Goal: Transaction & Acquisition: Obtain resource

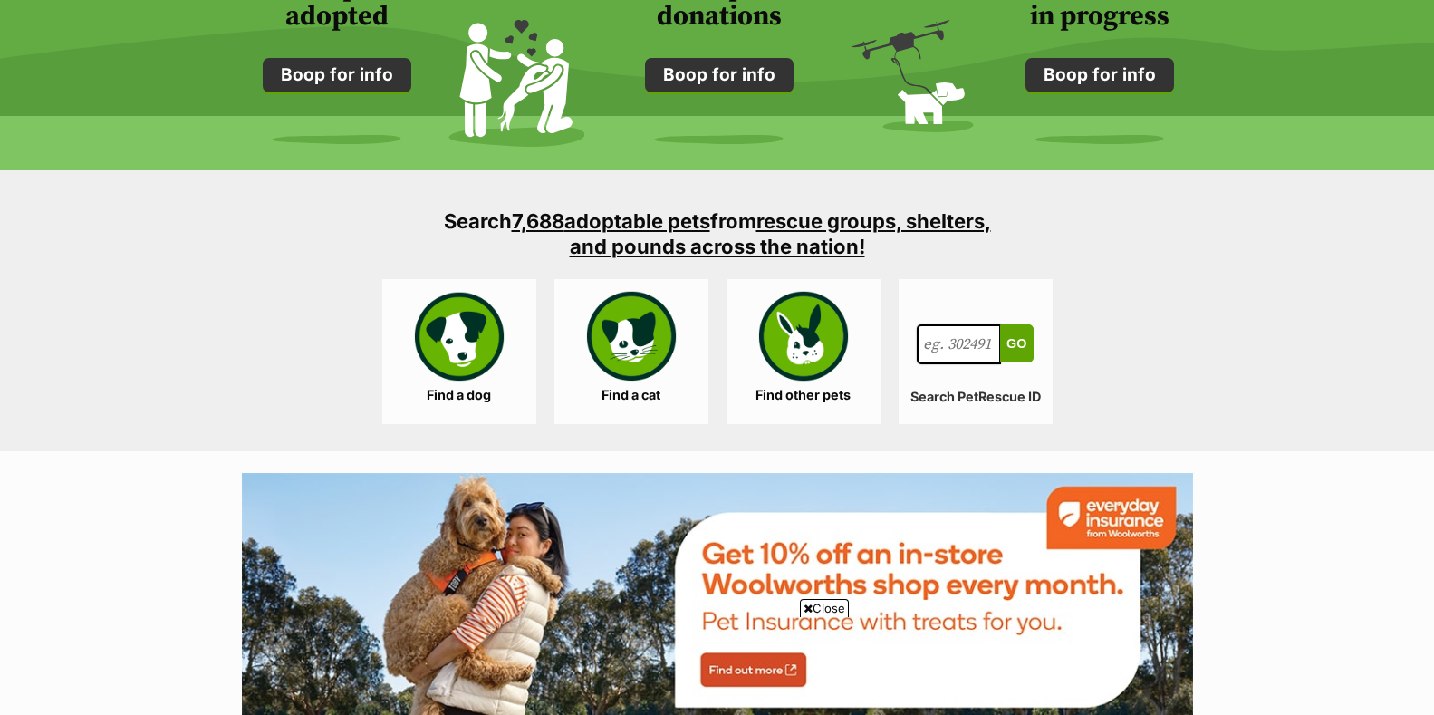
click at [936, 345] on input "Search for a pet, rescue group or article" at bounding box center [959, 344] width 85 height 40
type input "1137037"
click at [1016, 343] on button "Go" at bounding box center [1016, 343] width 33 height 38
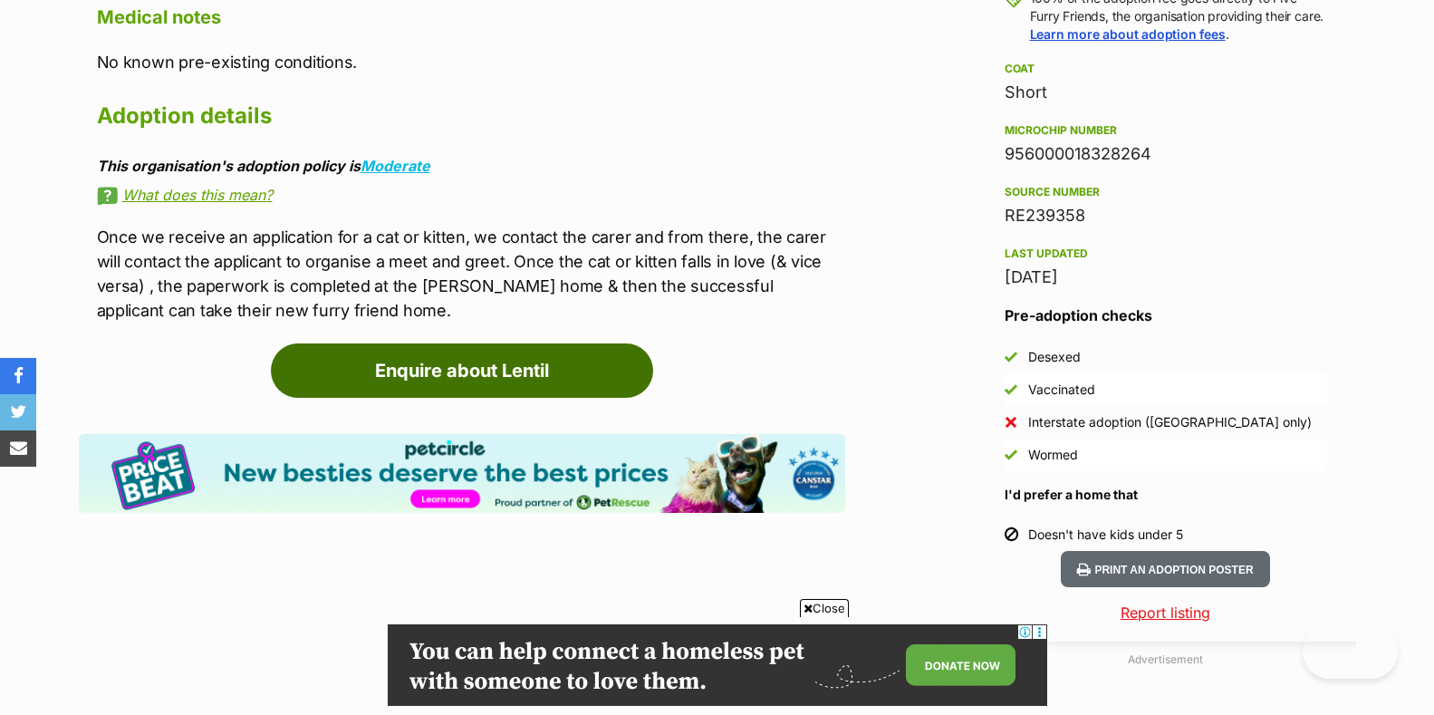
click at [527, 370] on link "Enquire about Lentil" at bounding box center [462, 370] width 382 height 54
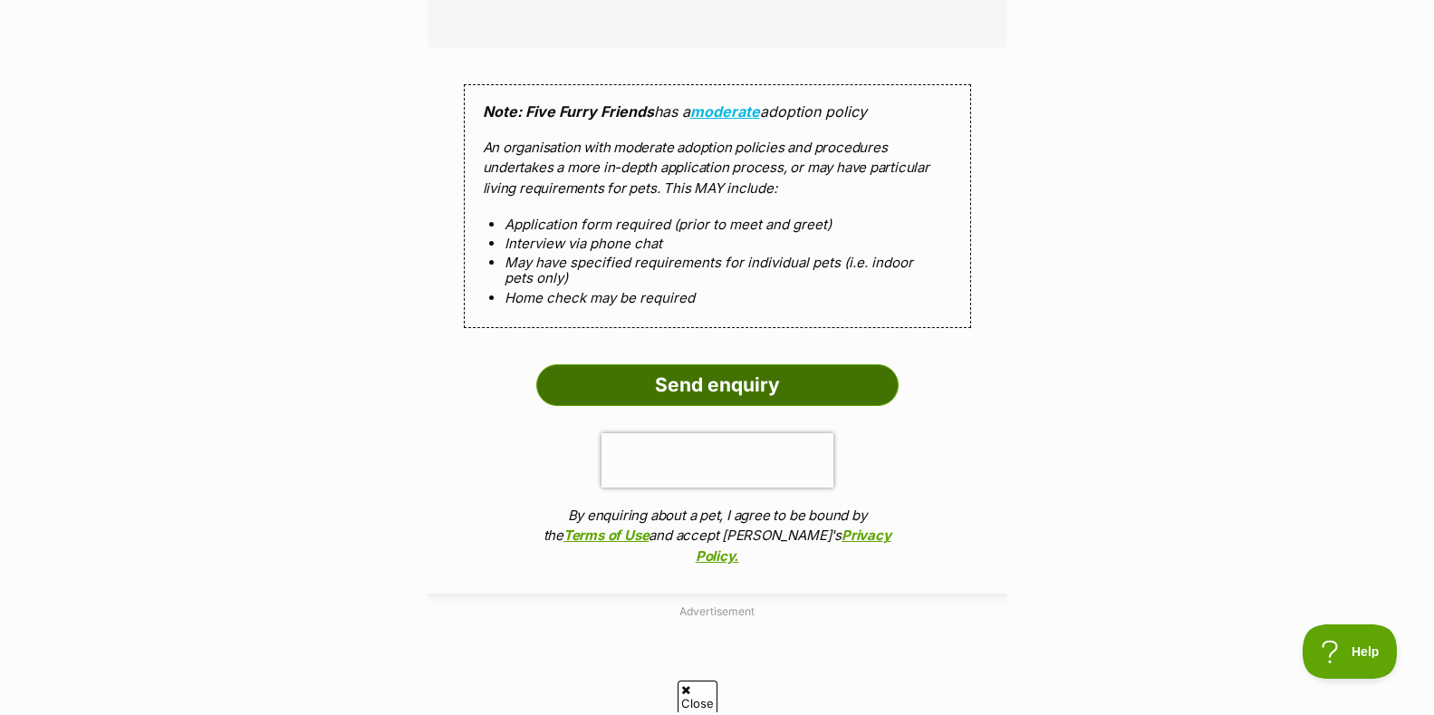
click at [709, 383] on input "Send enquiry" at bounding box center [717, 385] width 362 height 42
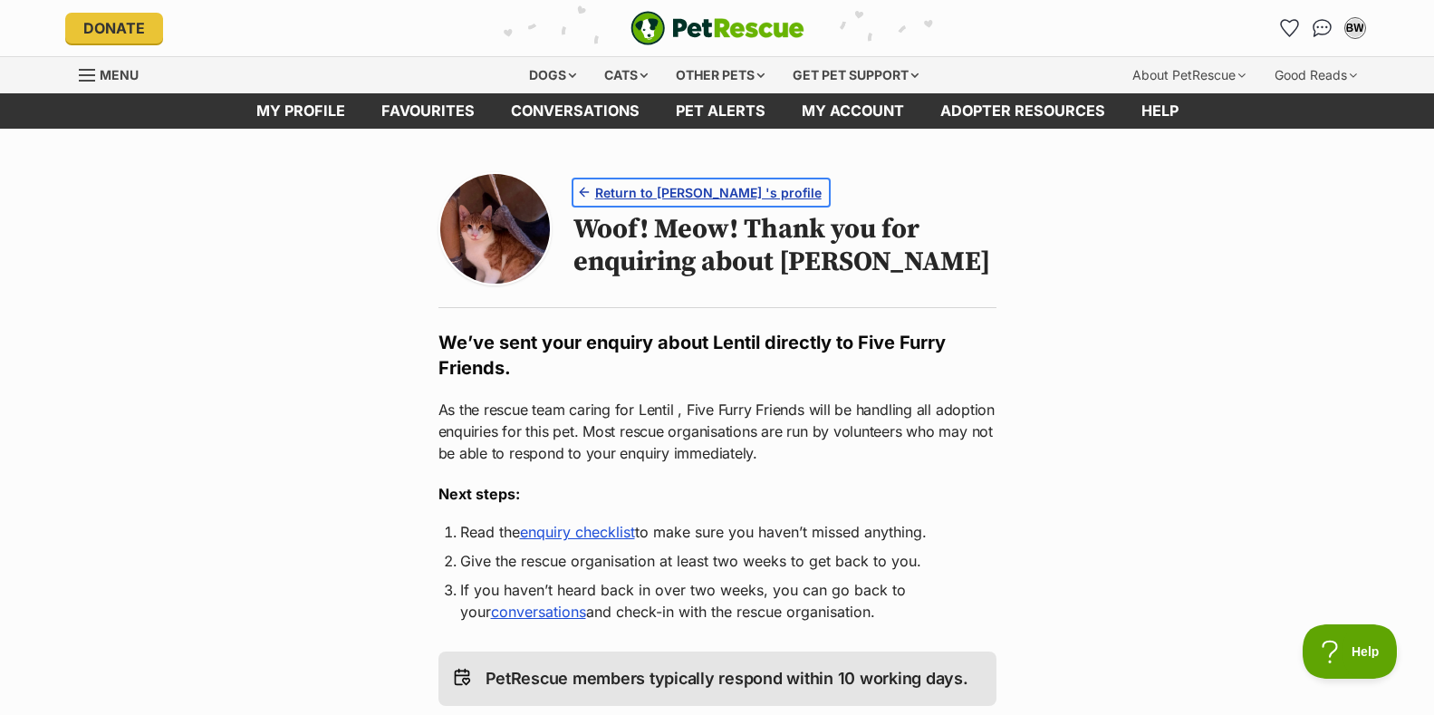
click at [634, 188] on span "Return to Lentil 's profile" at bounding box center [708, 192] width 227 height 19
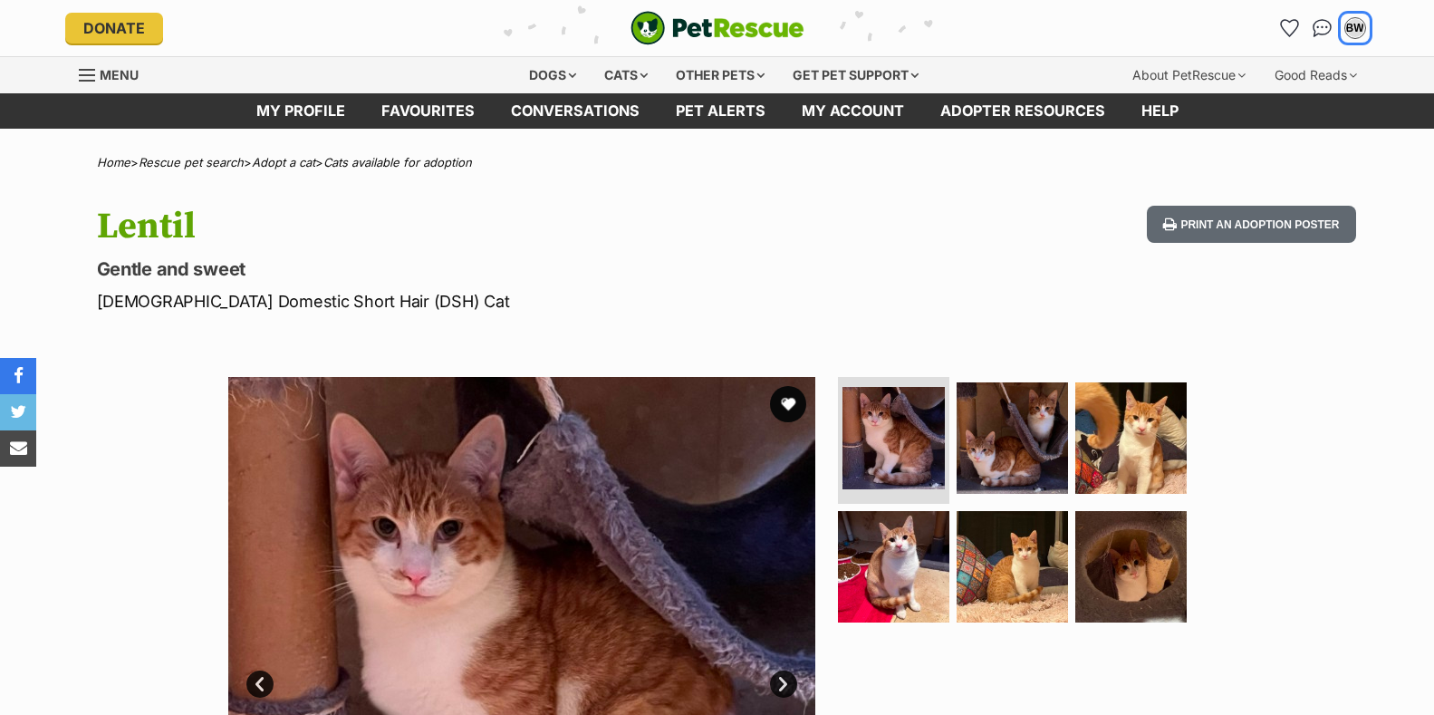
drag, startPoint x: 0, startPoint y: 0, endPoint x: 1406, endPoint y: 365, distance: 1453.0
click at [1354, 24] on div "BW" at bounding box center [1356, 28] width 18 height 18
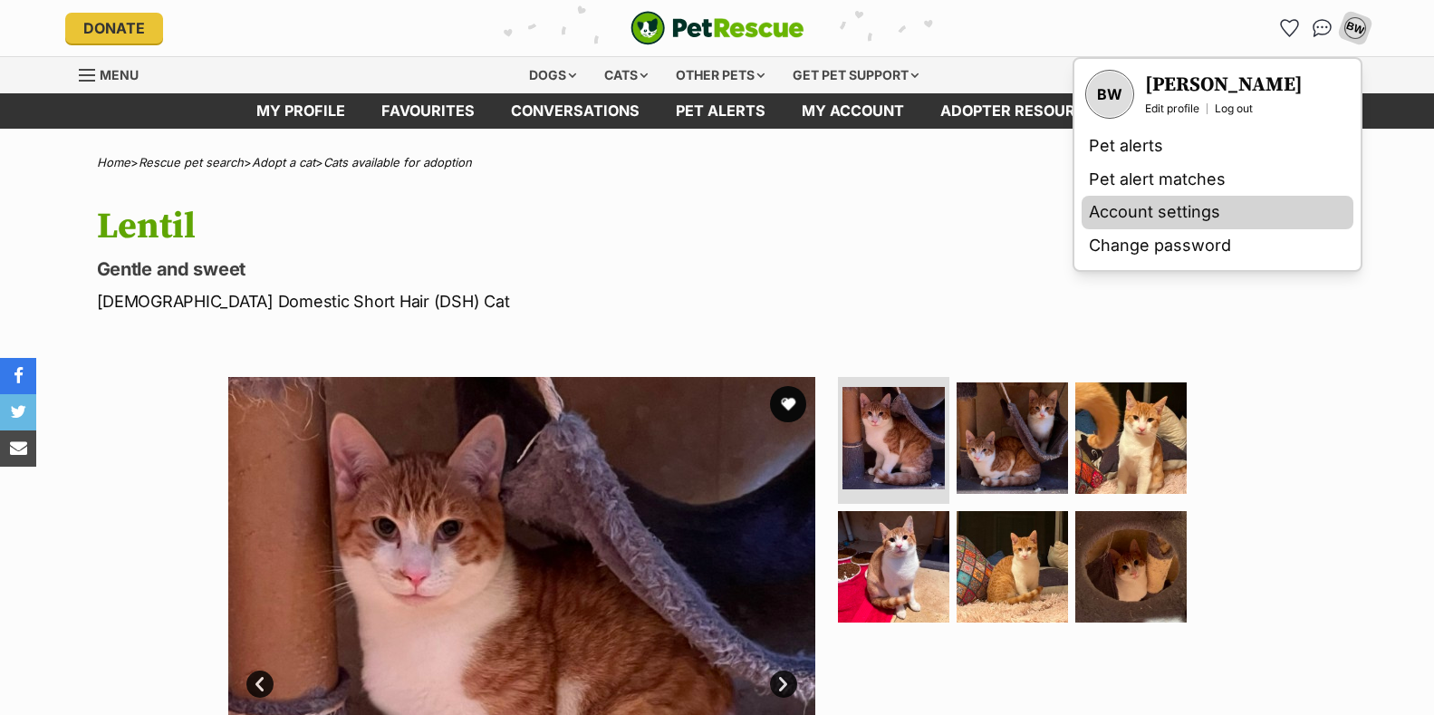
click at [1141, 210] on link "Account settings" at bounding box center [1218, 213] width 272 height 34
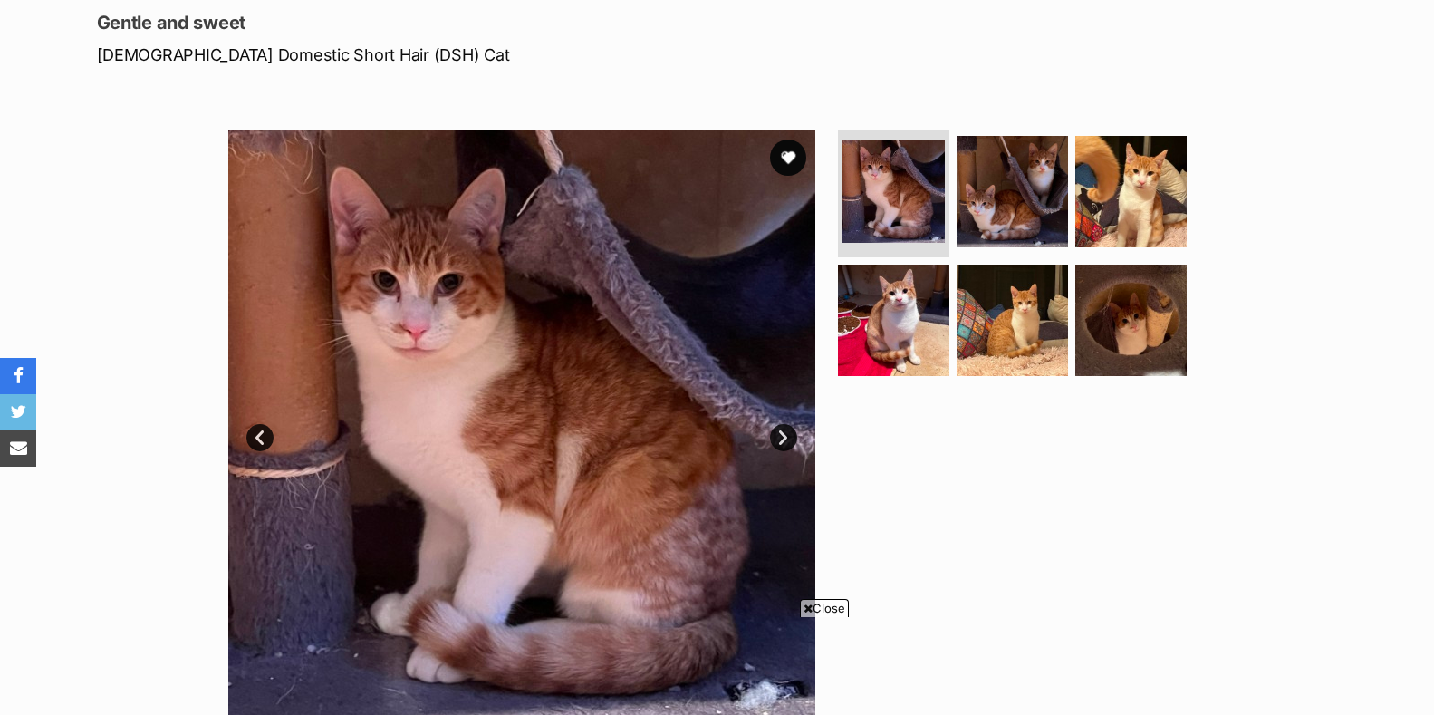
click at [780, 438] on link "Next" at bounding box center [783, 437] width 27 height 27
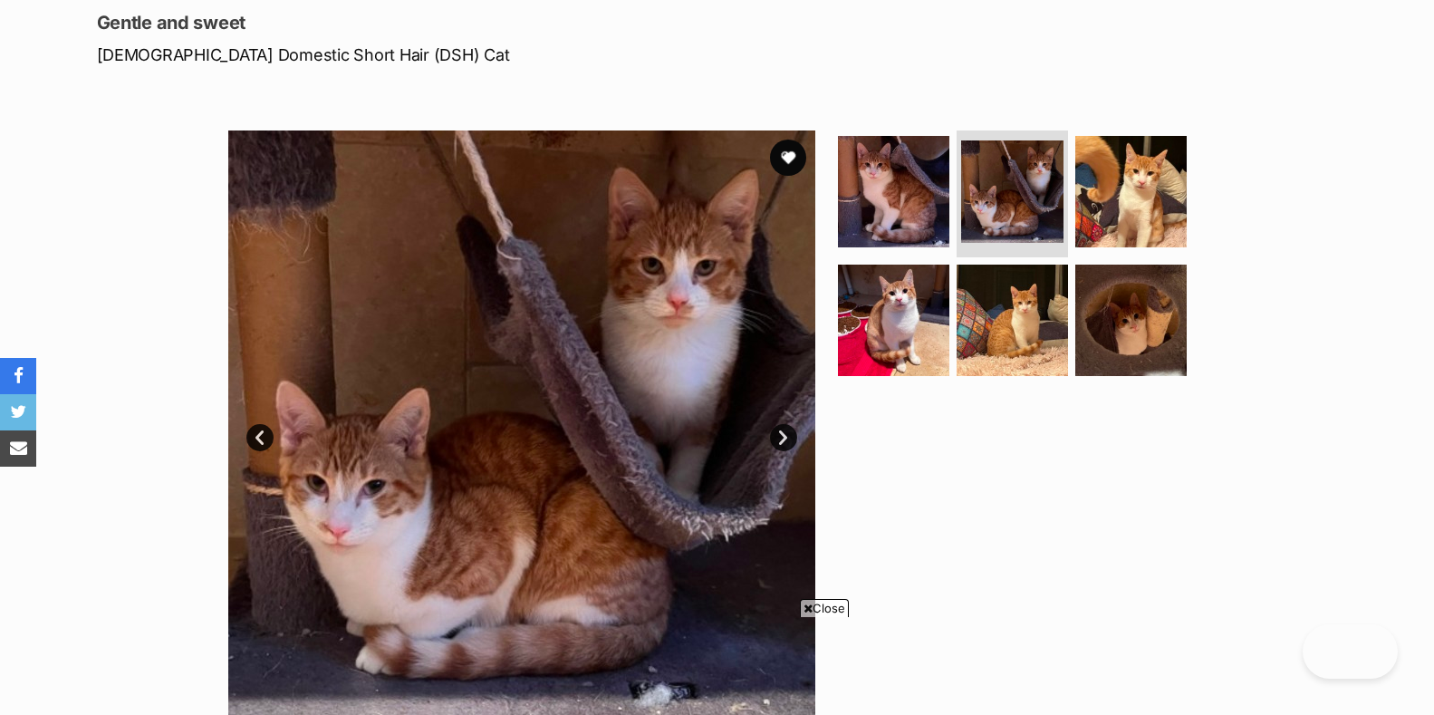
click at [782, 437] on link "Next" at bounding box center [783, 437] width 27 height 27
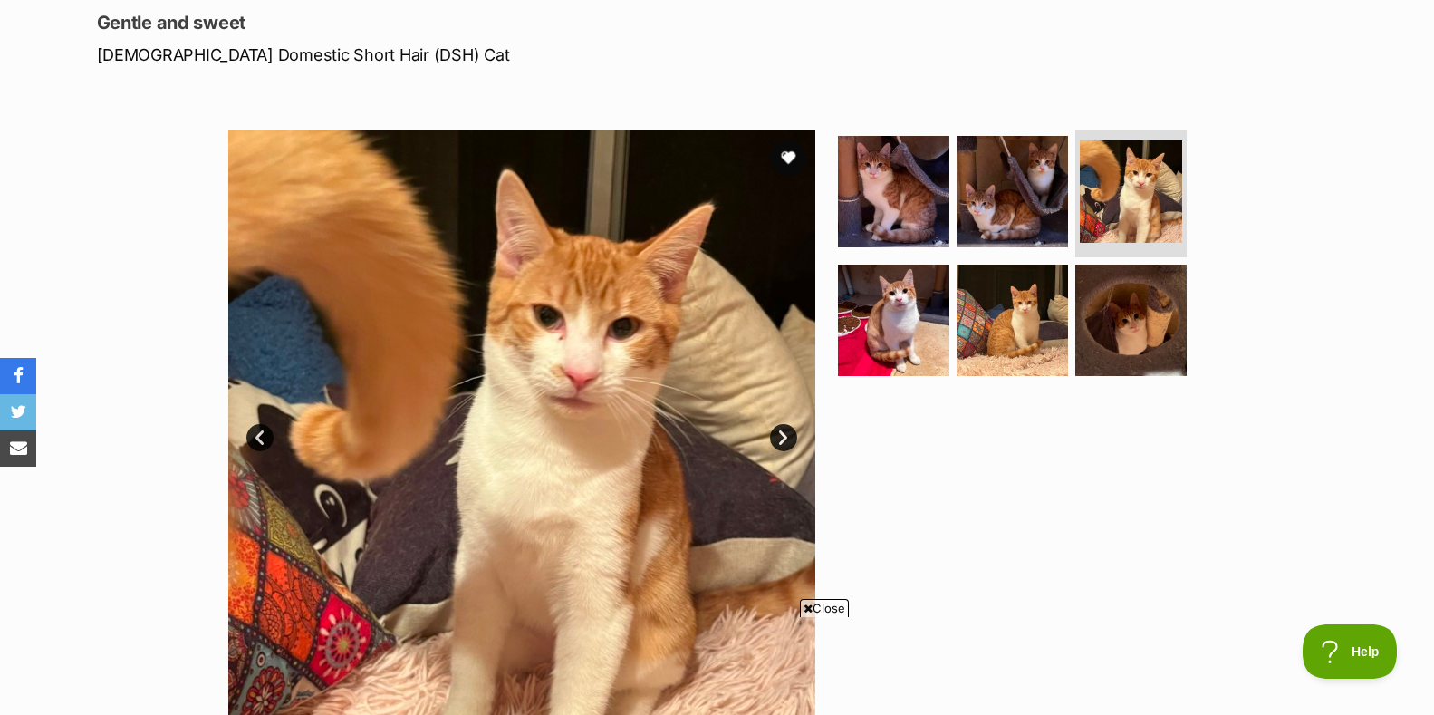
click at [781, 434] on link "Next" at bounding box center [783, 437] width 27 height 27
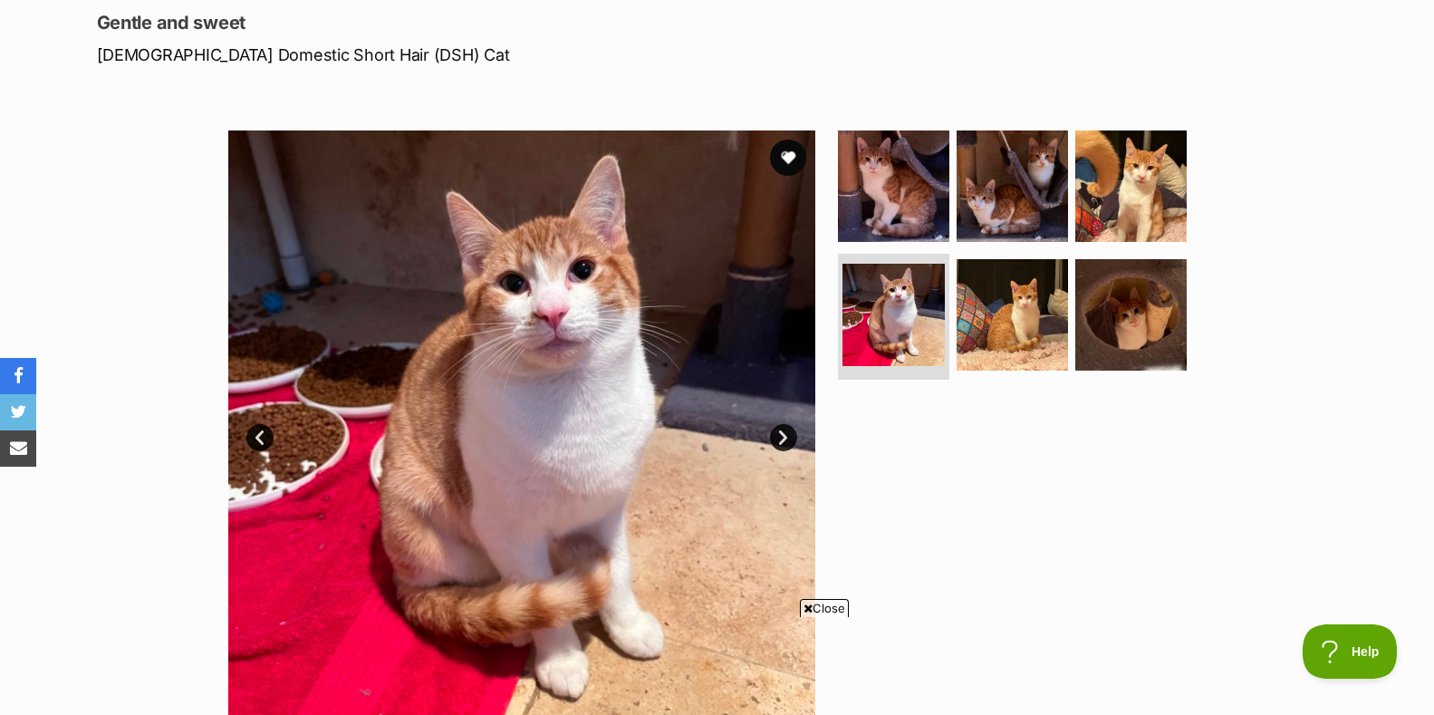
click at [781, 438] on link "Next" at bounding box center [783, 437] width 27 height 27
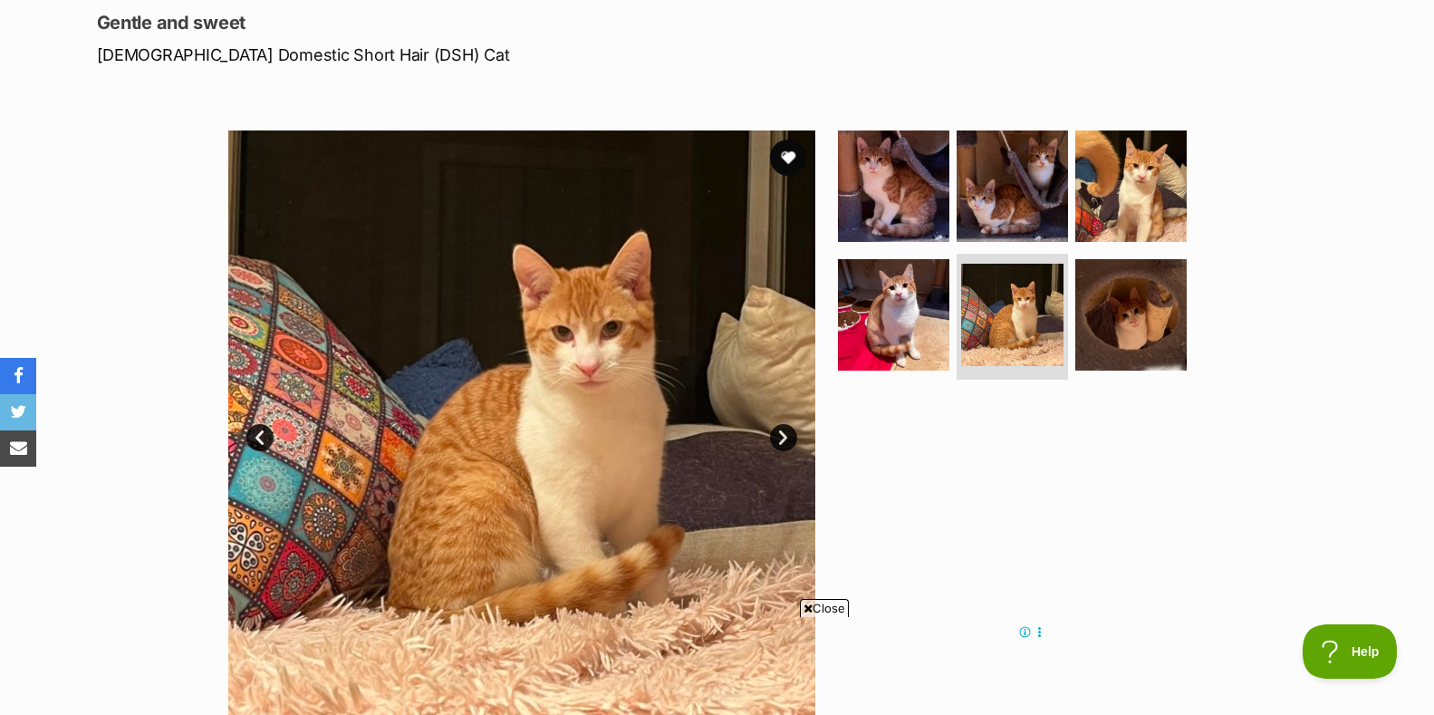
click at [781, 435] on link "Next" at bounding box center [783, 437] width 27 height 27
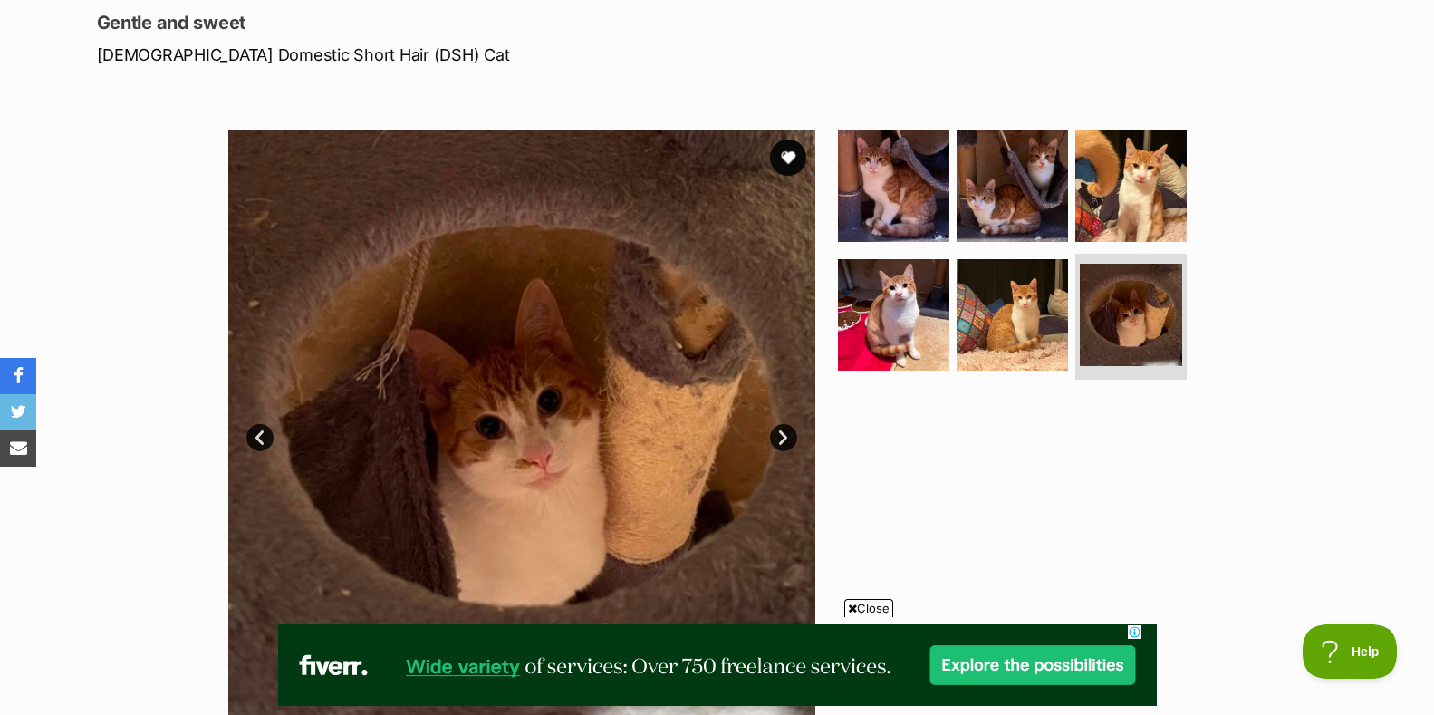
click at [780, 437] on link "Next" at bounding box center [783, 437] width 27 height 27
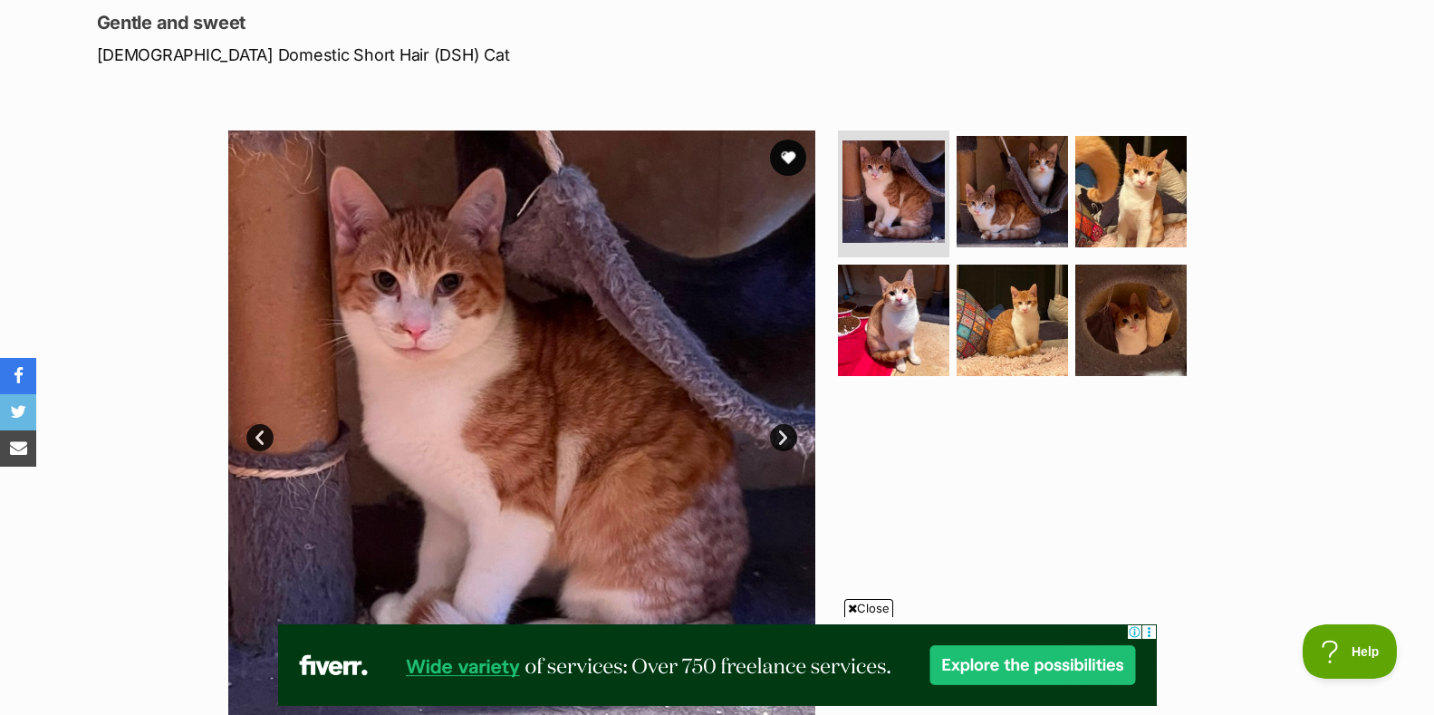
click at [781, 432] on link "Next" at bounding box center [783, 437] width 27 height 27
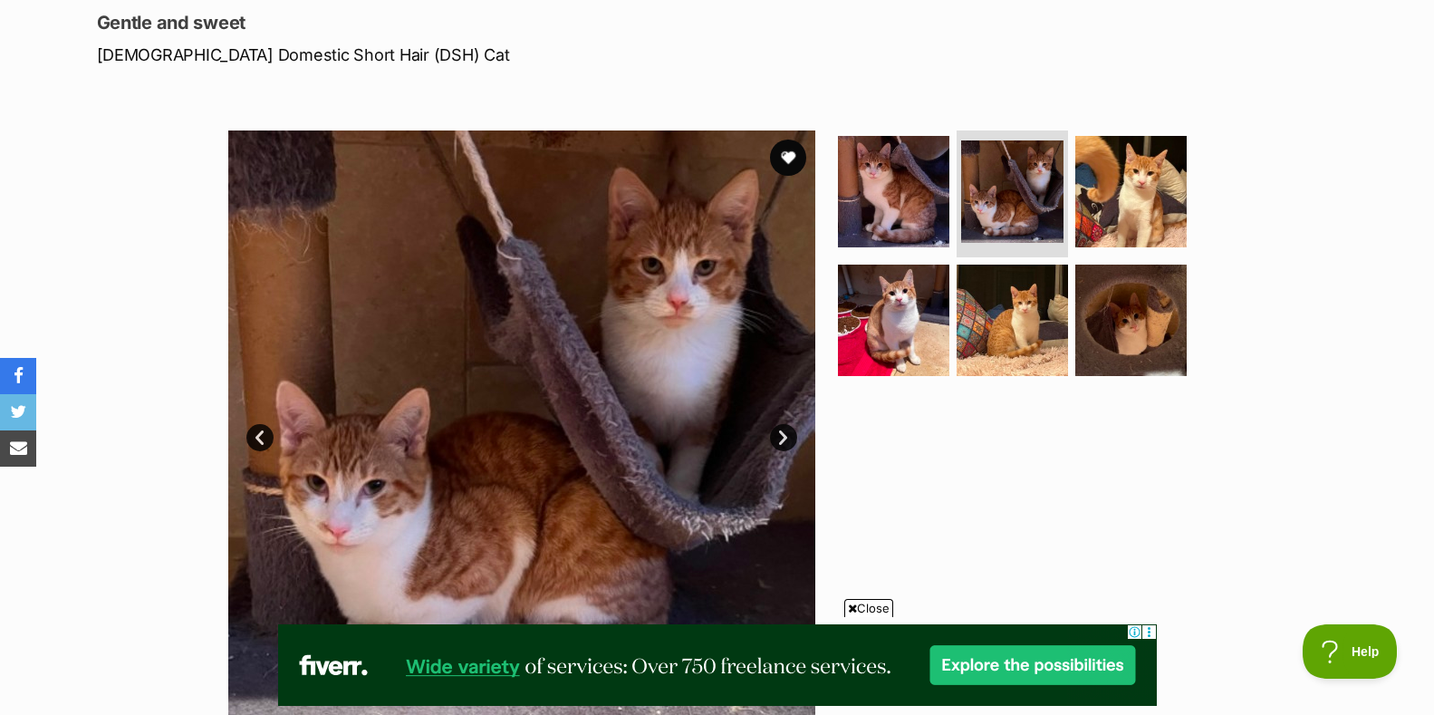
click at [781, 434] on link "Next" at bounding box center [783, 437] width 27 height 27
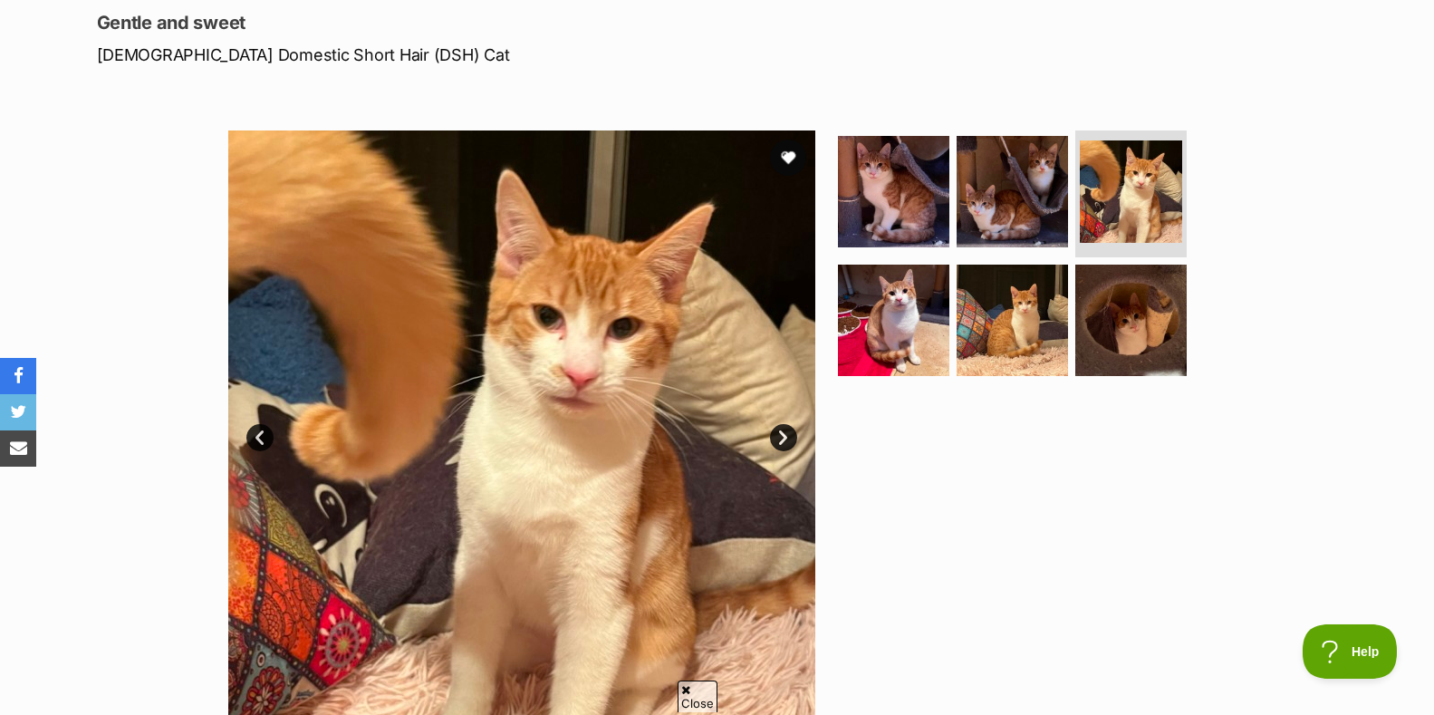
click at [784, 431] on link "Next" at bounding box center [783, 437] width 27 height 27
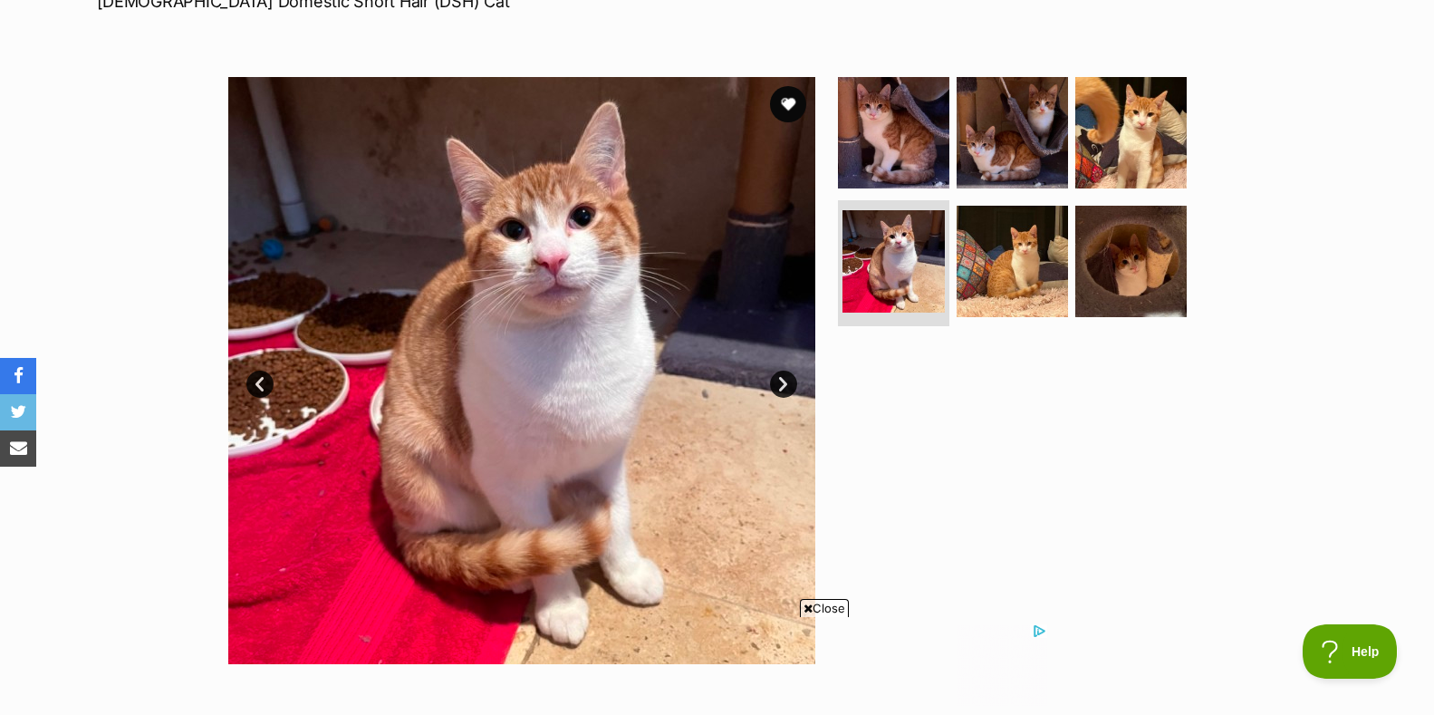
click at [833, 608] on span "Close" at bounding box center [824, 608] width 49 height 18
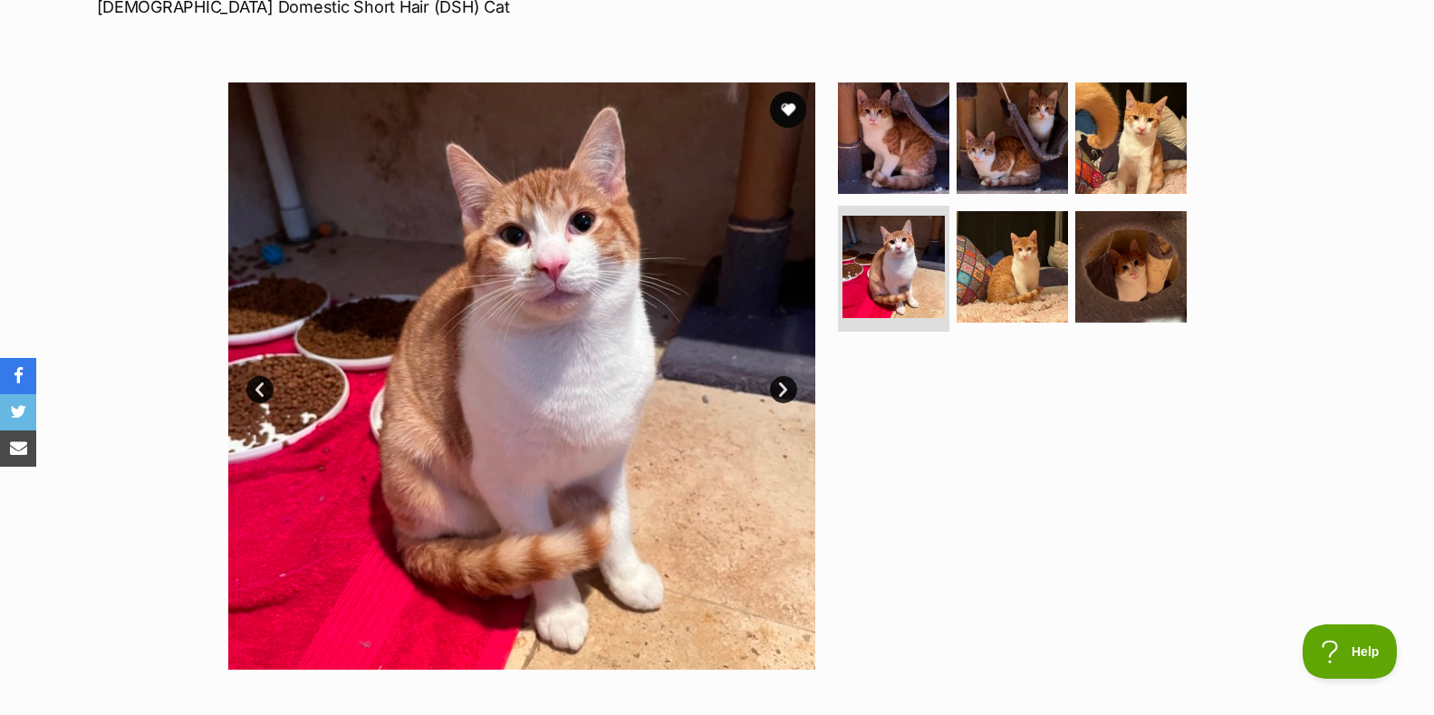
scroll to position [289, 0]
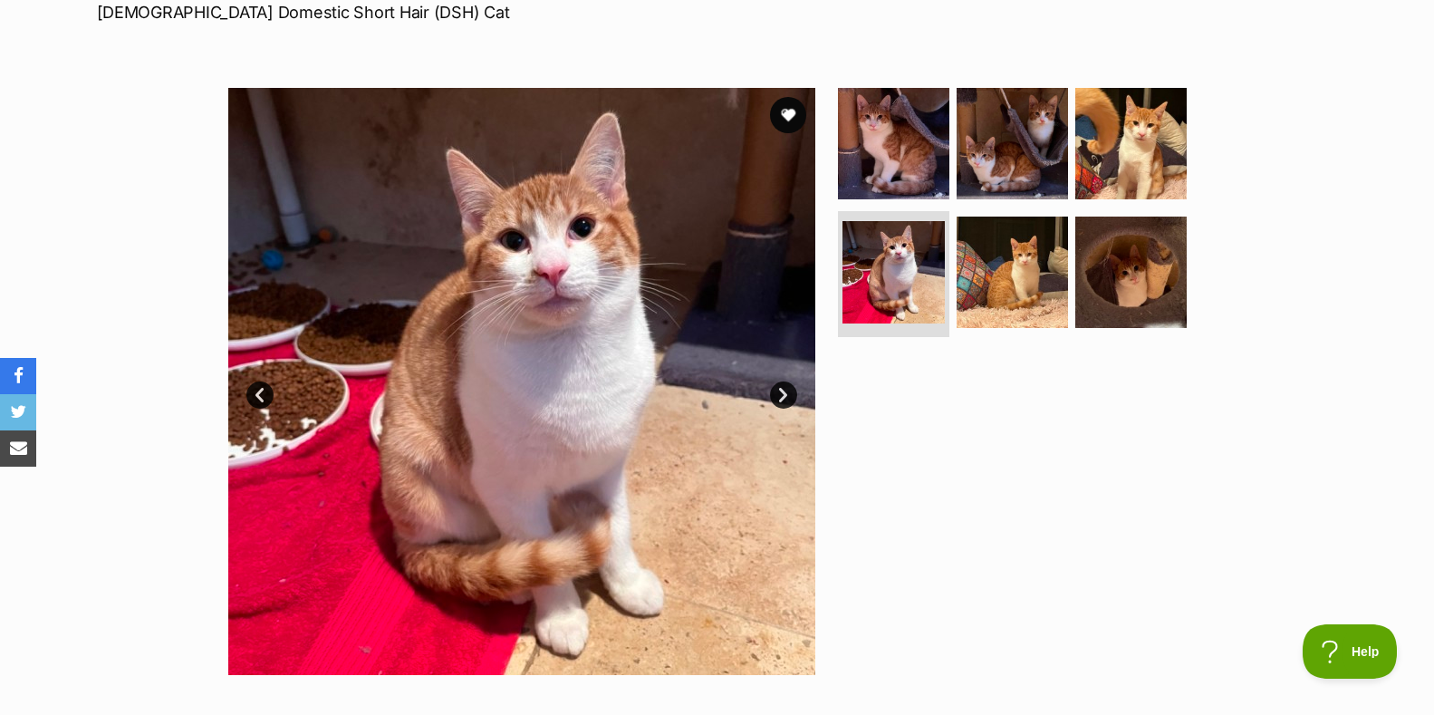
click at [778, 390] on link "Next" at bounding box center [783, 395] width 27 height 27
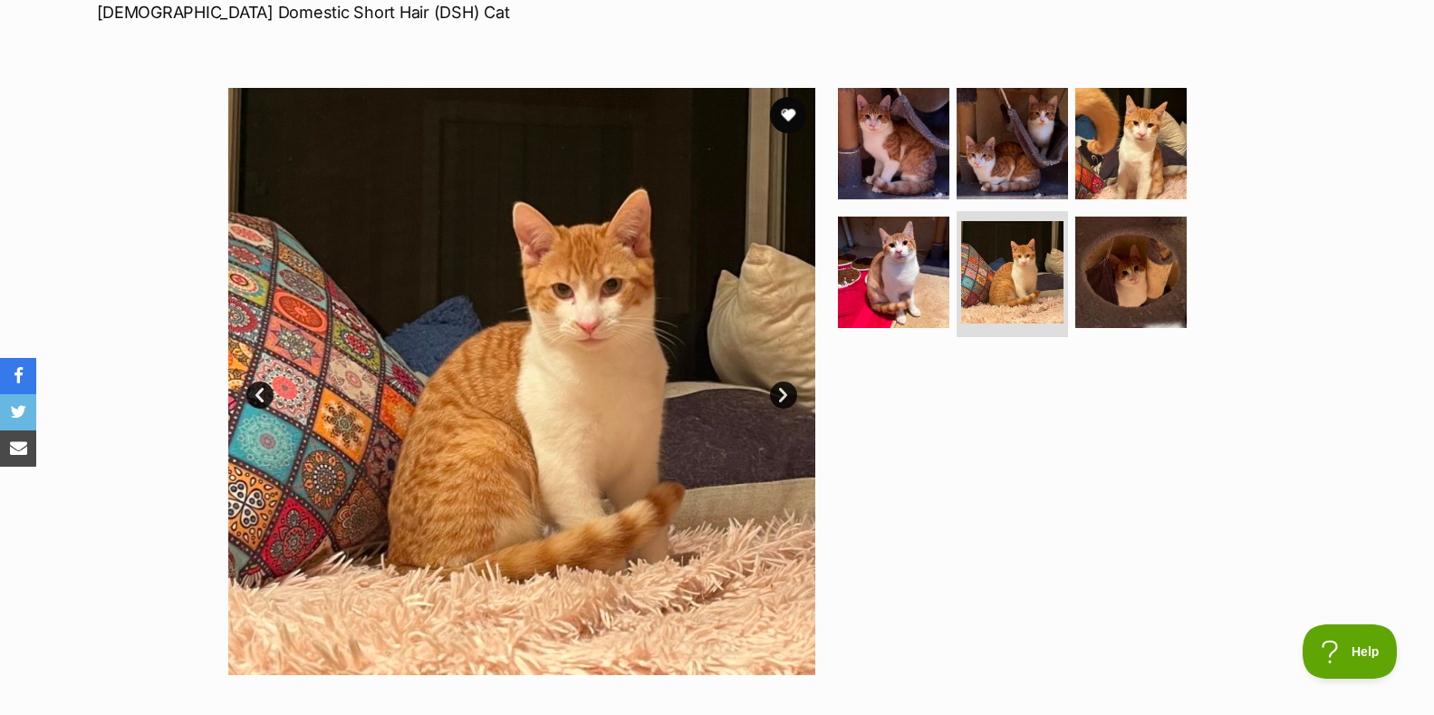
click at [781, 393] on link "Next" at bounding box center [783, 395] width 27 height 27
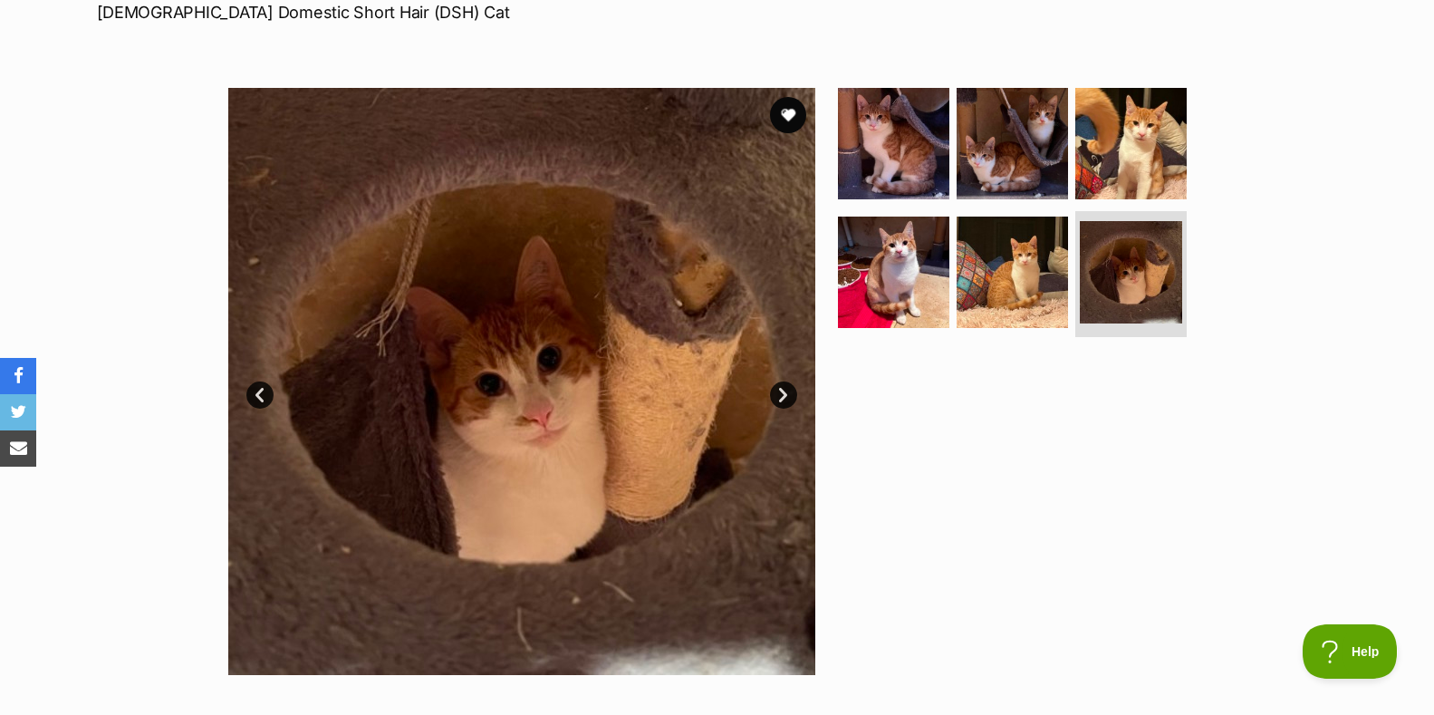
click at [781, 393] on link "Next" at bounding box center [783, 395] width 27 height 27
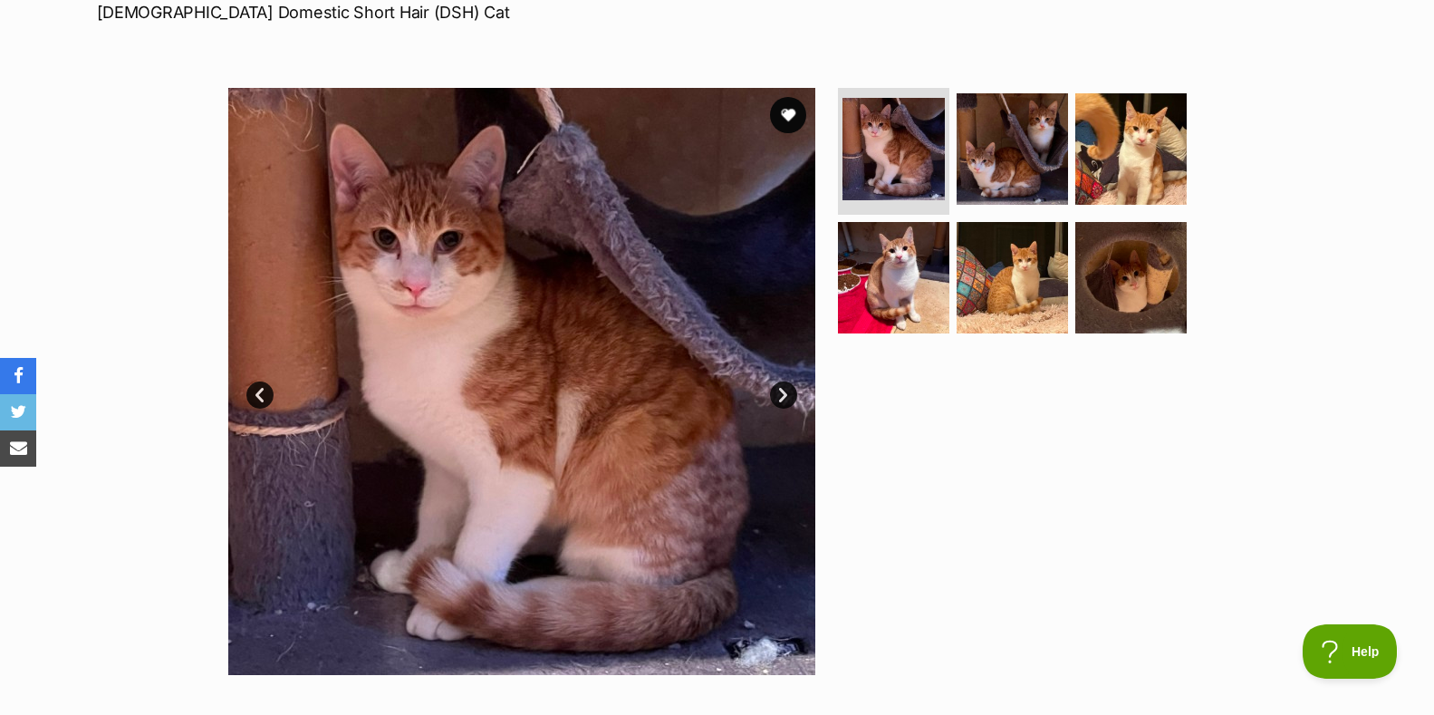
click at [784, 393] on link "Next" at bounding box center [783, 395] width 27 height 27
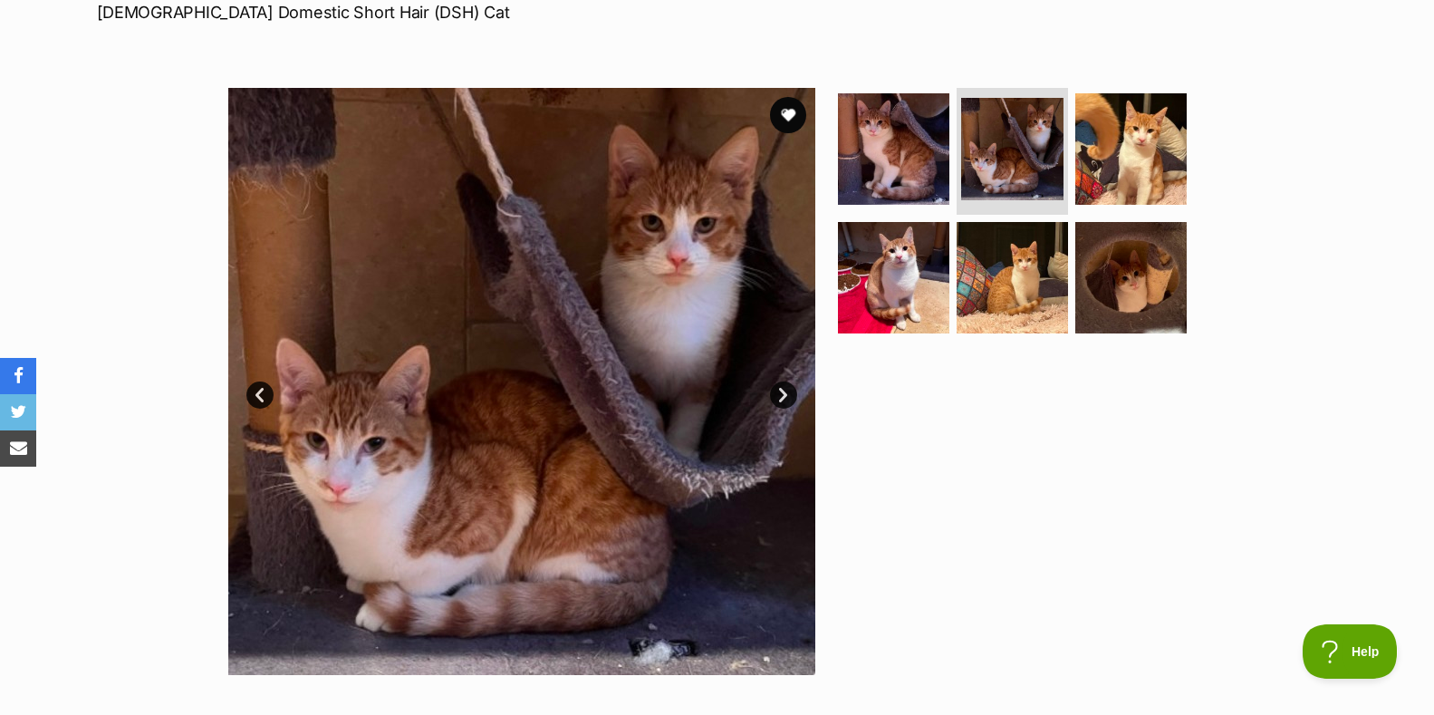
click at [784, 393] on link "Next" at bounding box center [783, 395] width 27 height 27
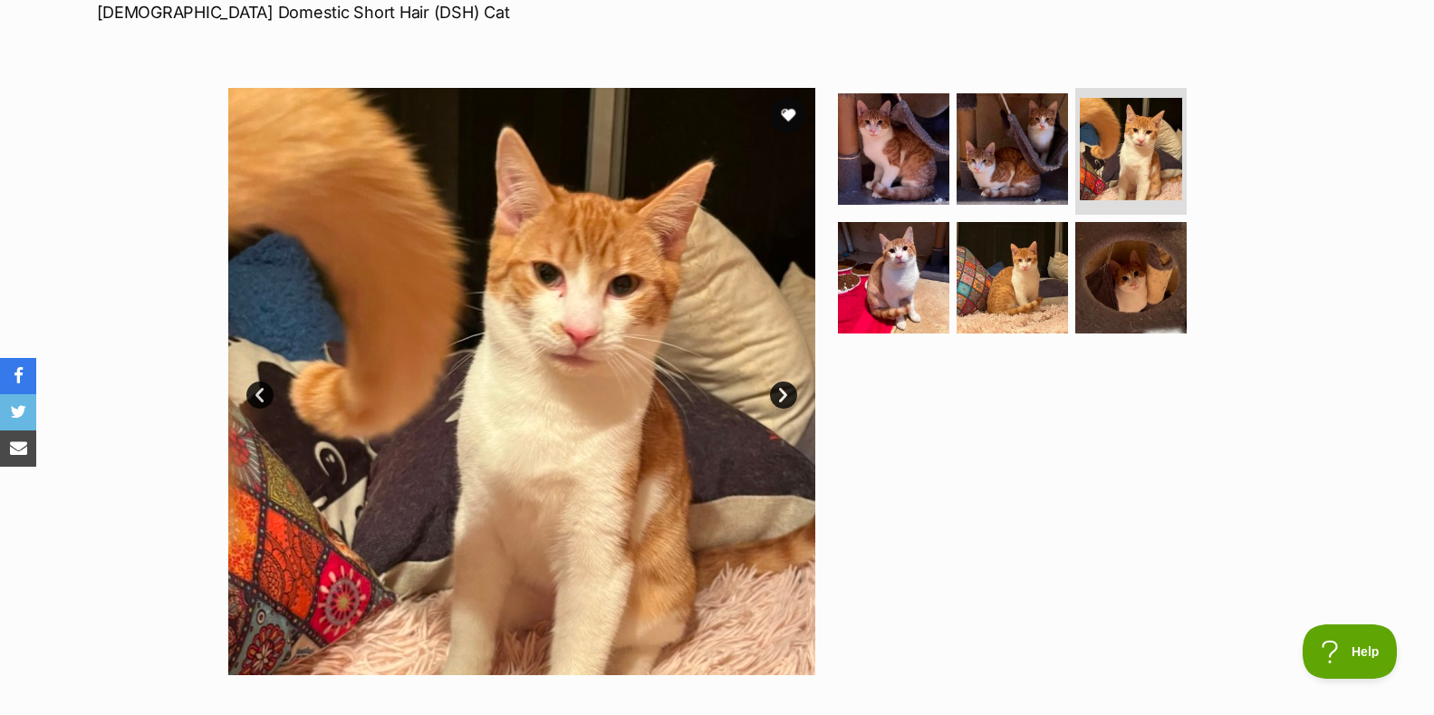
click at [784, 393] on link "Next" at bounding box center [783, 395] width 27 height 27
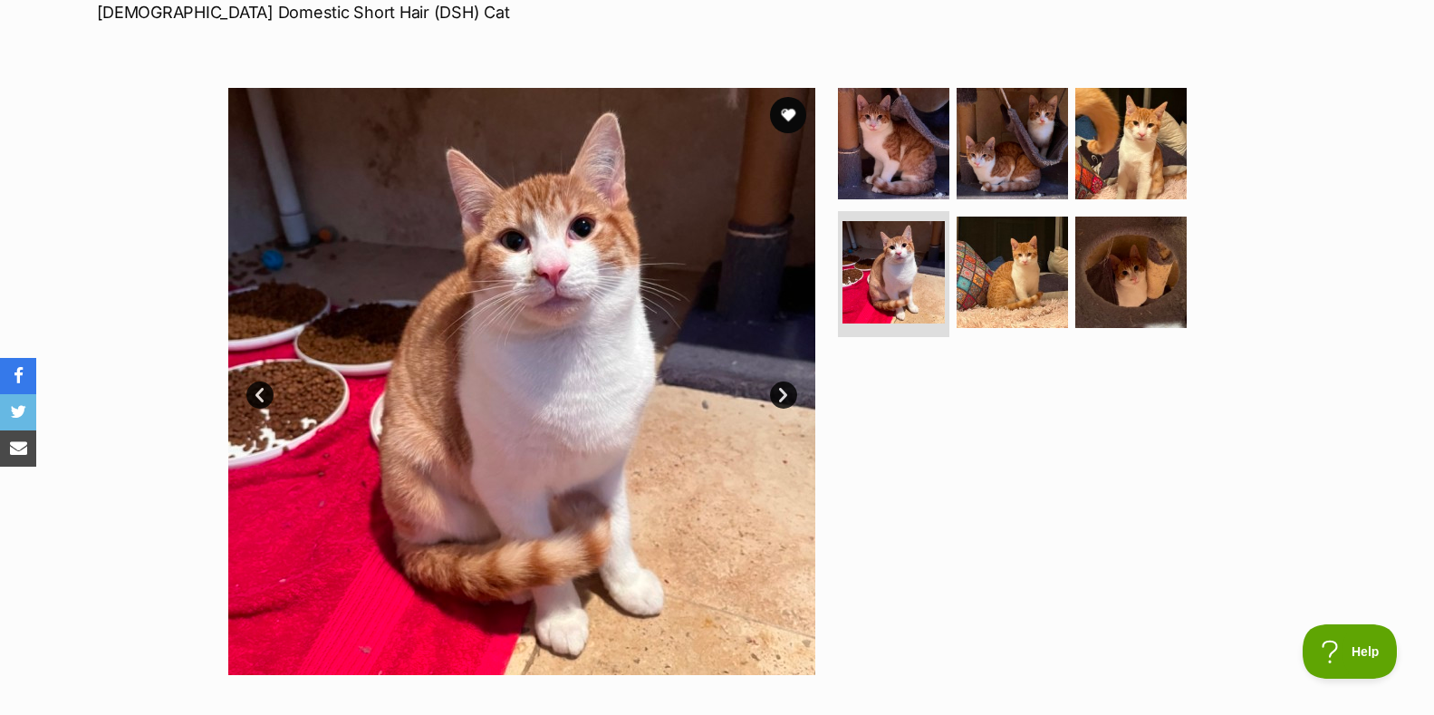
click at [784, 393] on link "Next" at bounding box center [783, 395] width 27 height 27
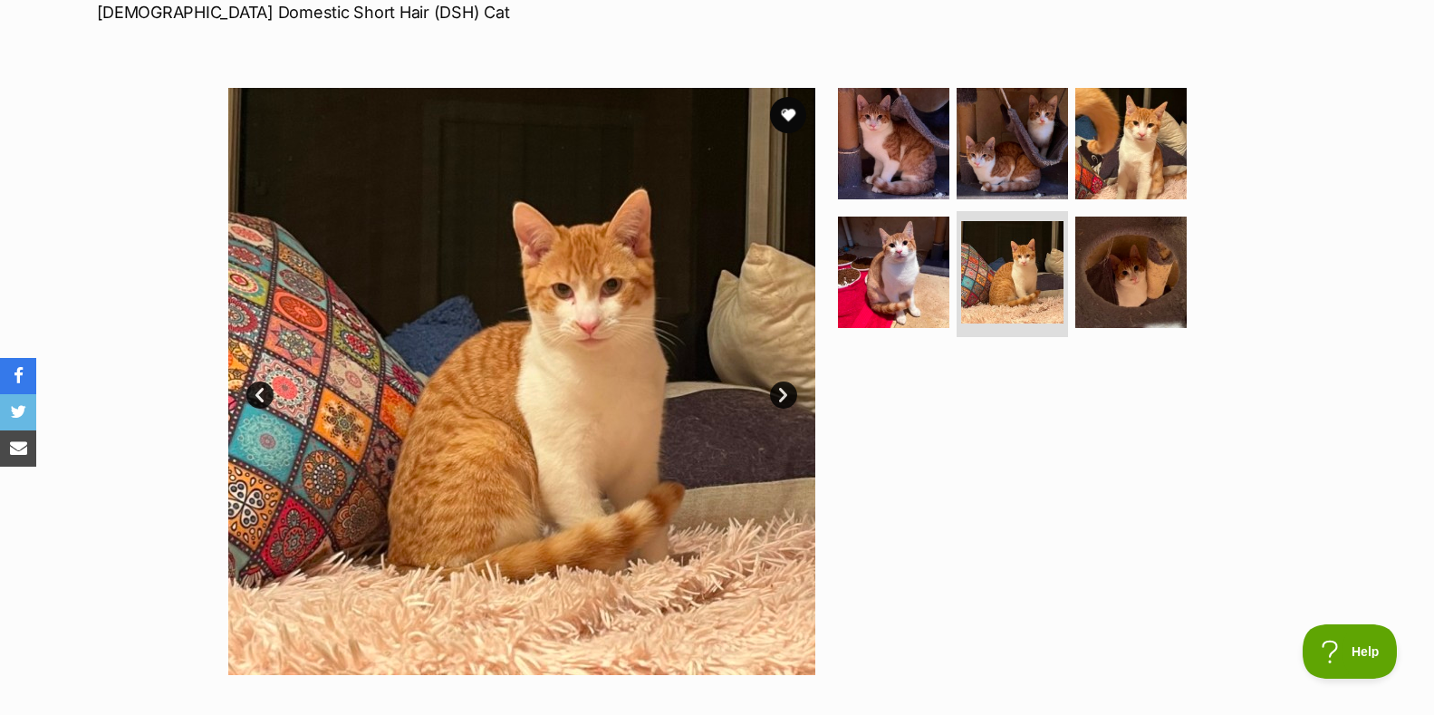
click at [783, 394] on link "Next" at bounding box center [783, 395] width 27 height 27
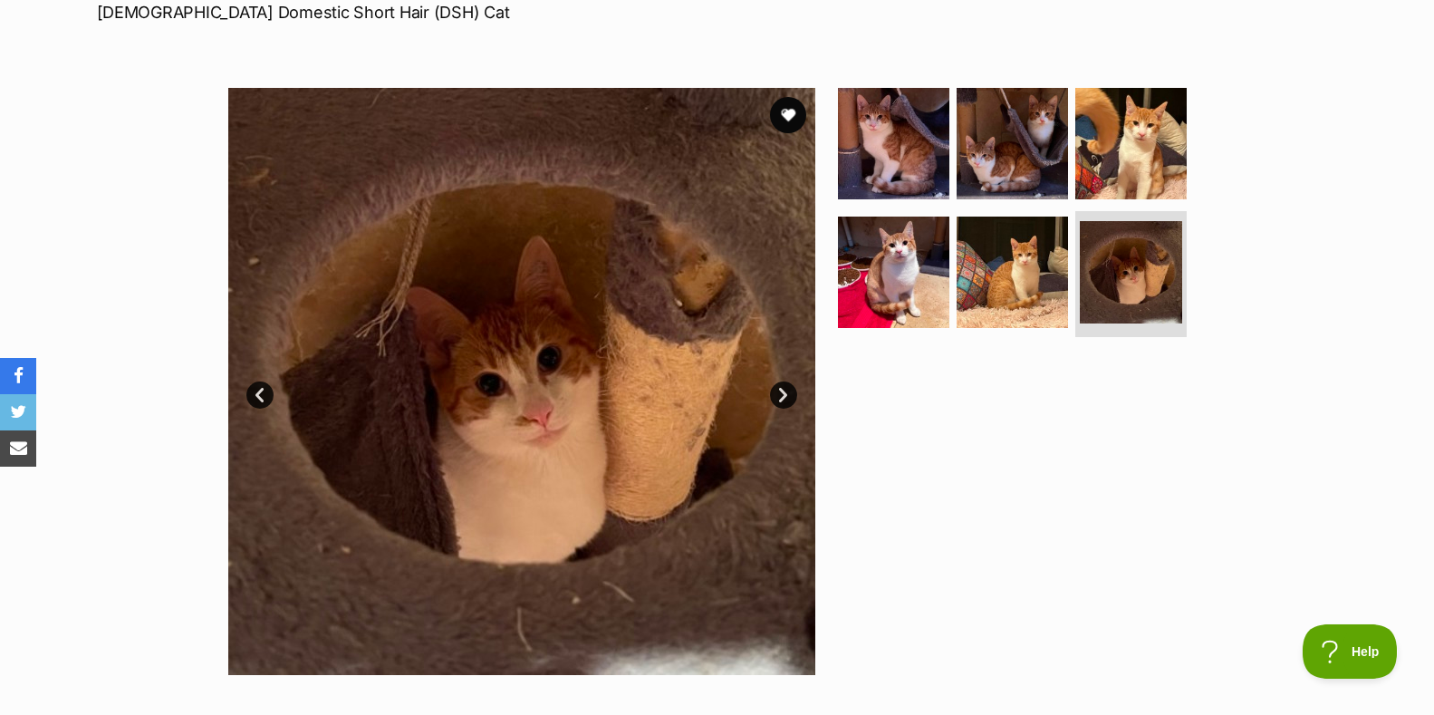
click at [781, 394] on link "Next" at bounding box center [783, 395] width 27 height 27
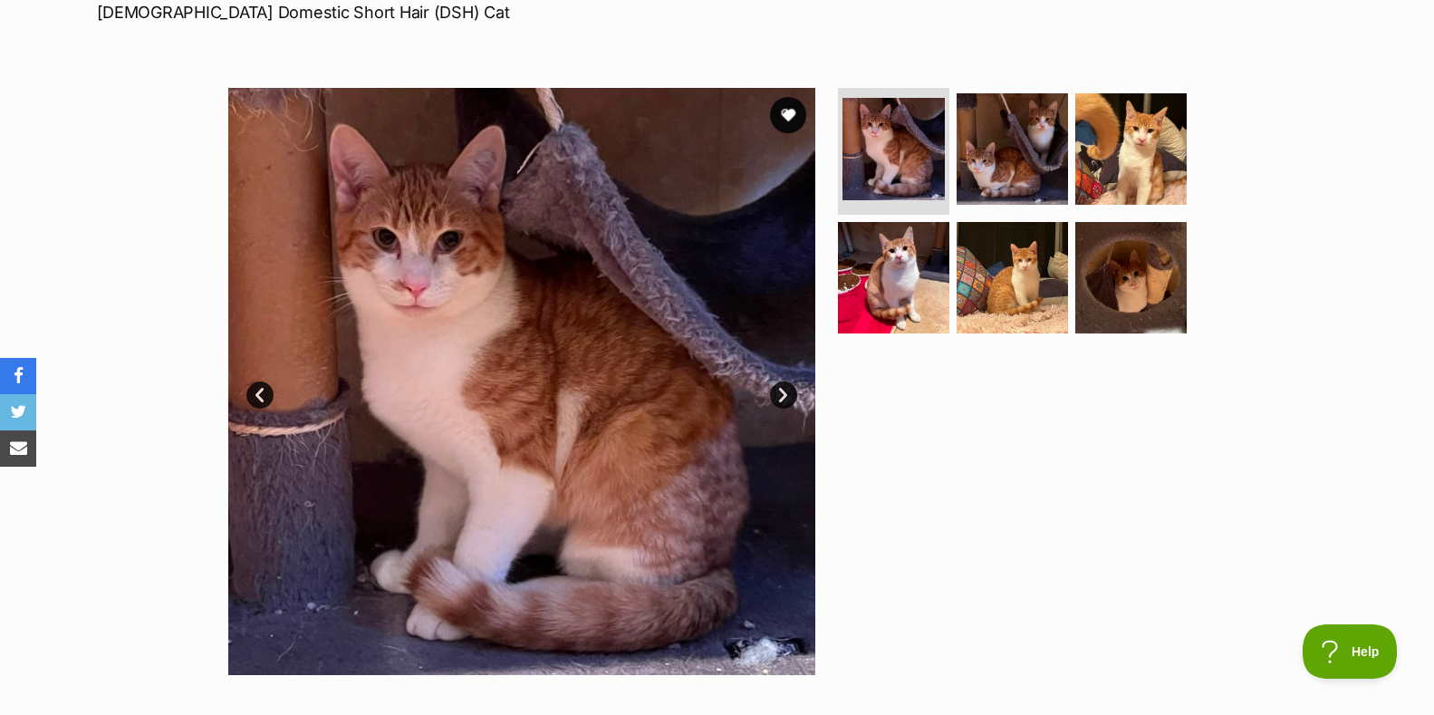
click at [783, 395] on link "Next" at bounding box center [783, 395] width 27 height 27
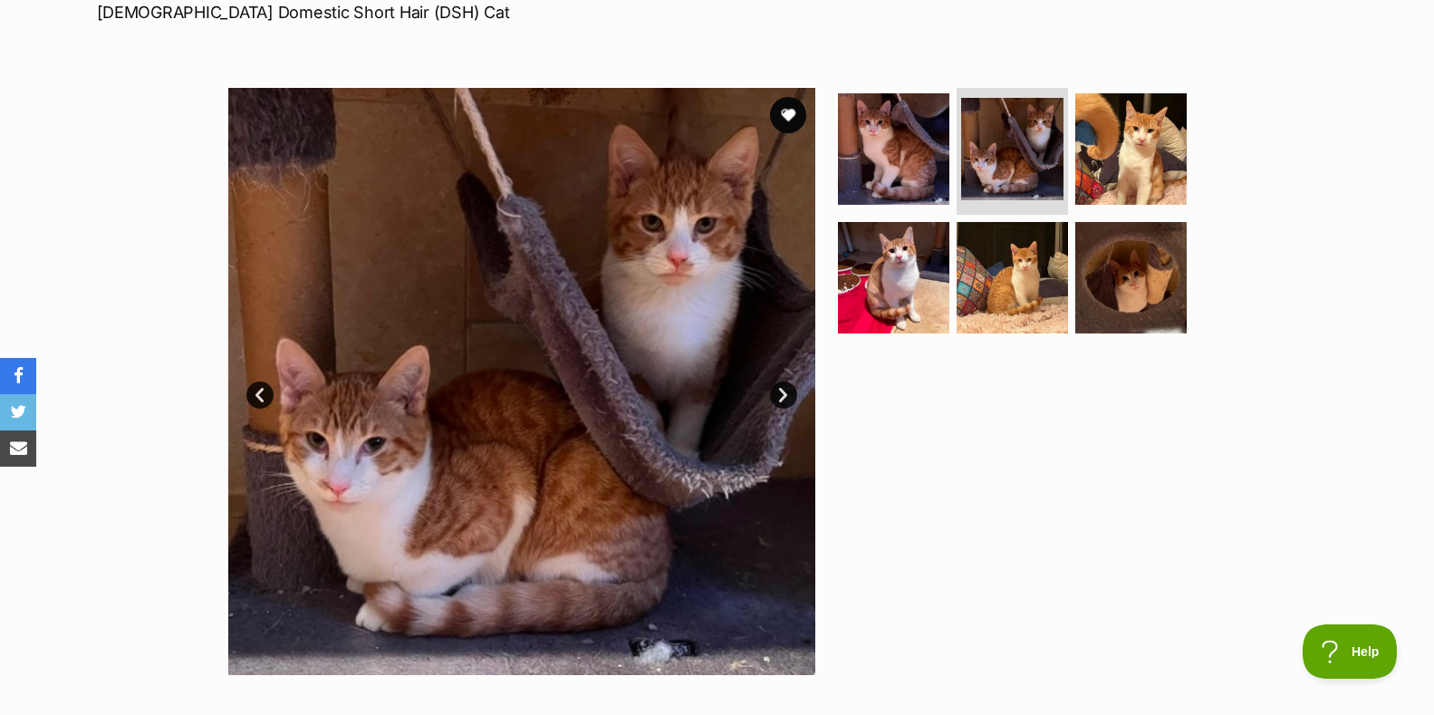
click at [783, 395] on link "Next" at bounding box center [783, 395] width 27 height 27
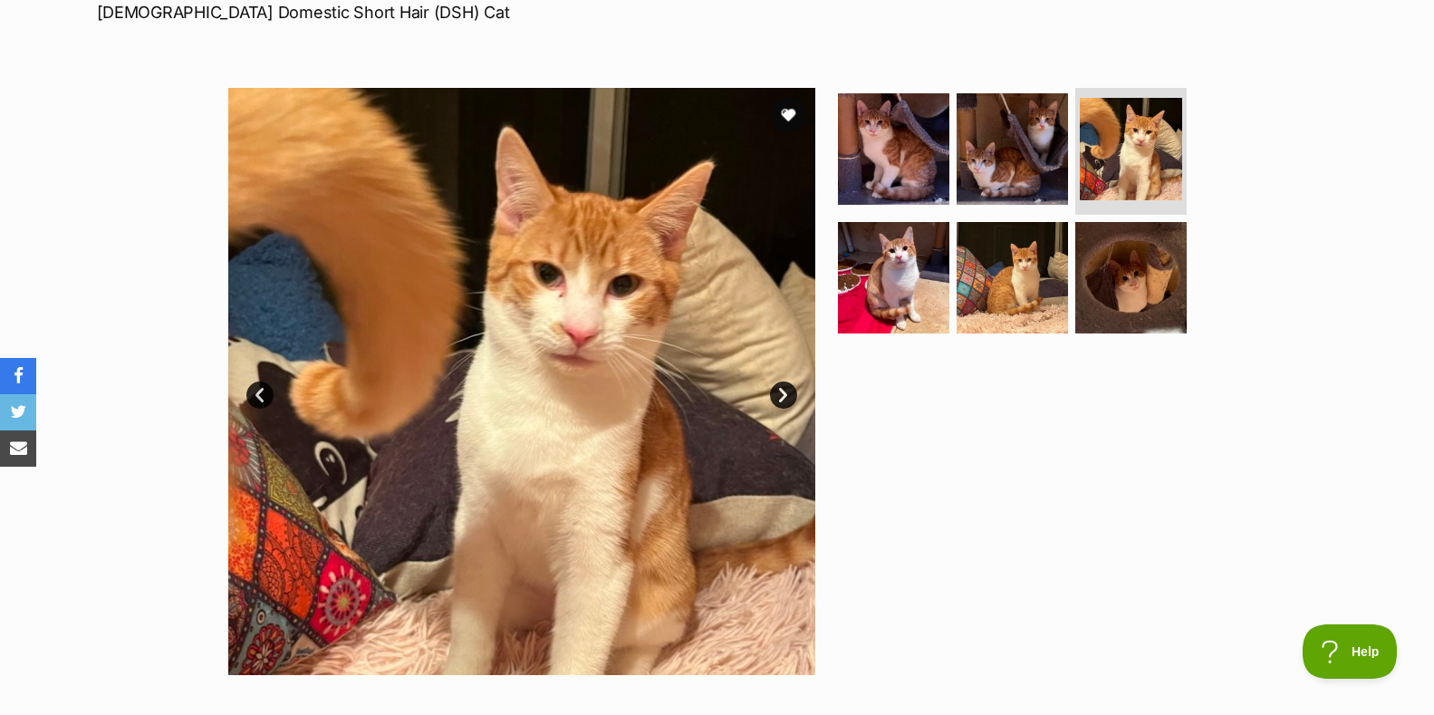
click at [783, 395] on link "Next" at bounding box center [783, 395] width 27 height 27
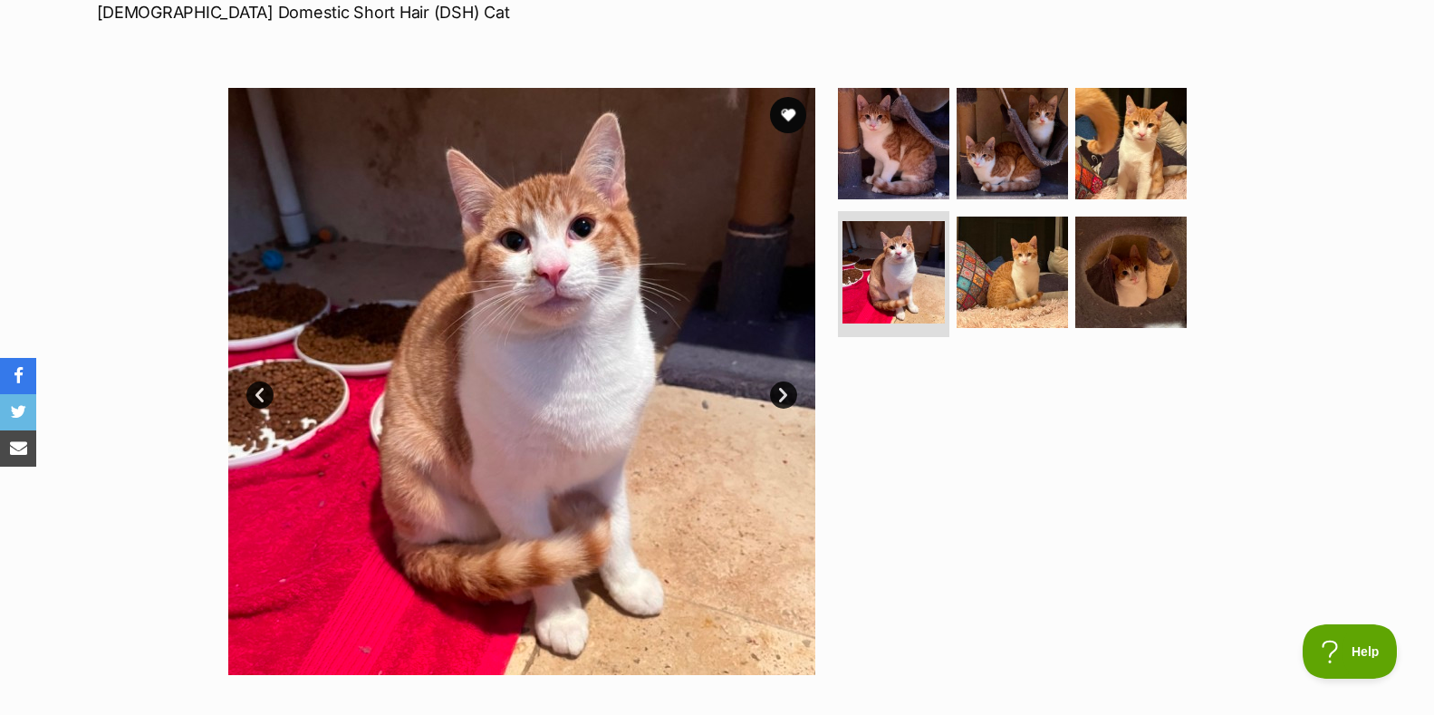
click at [780, 395] on link "Next" at bounding box center [783, 395] width 27 height 27
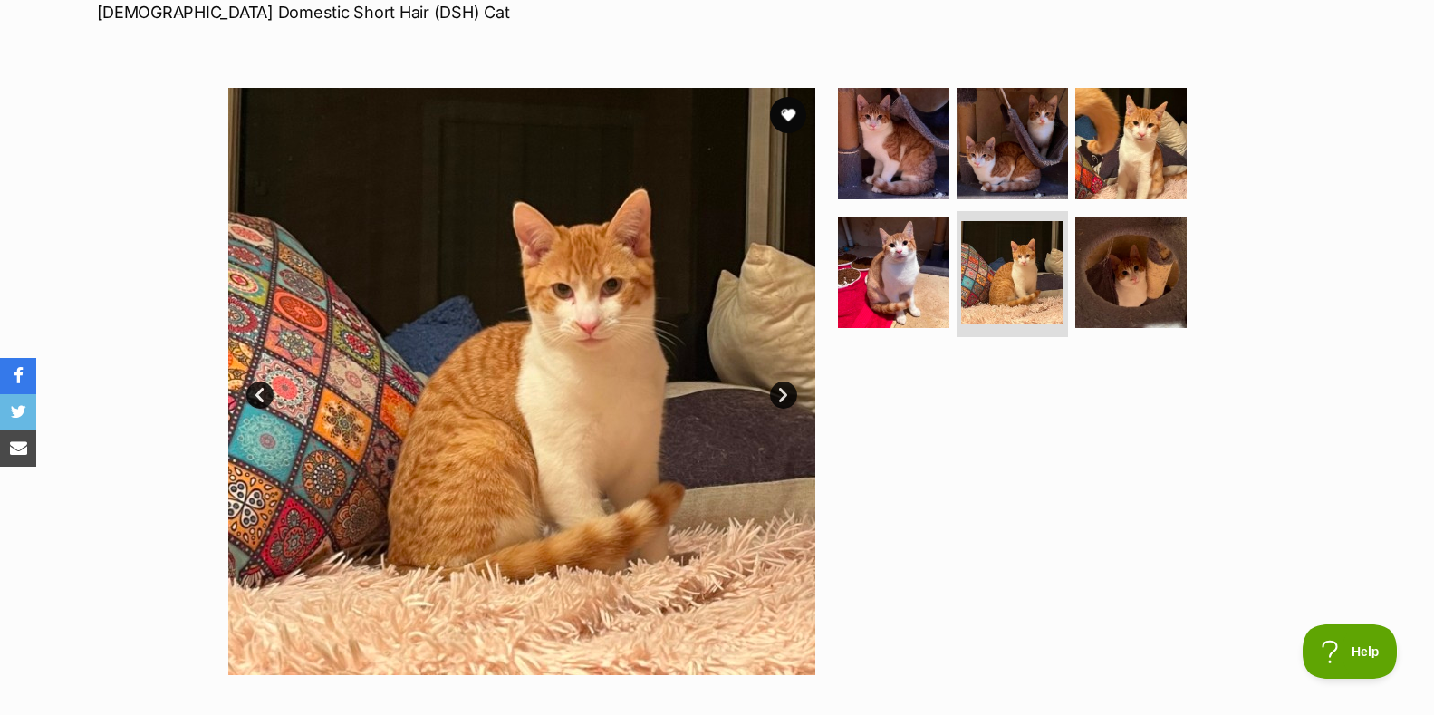
click at [780, 394] on link "Next" at bounding box center [783, 395] width 27 height 27
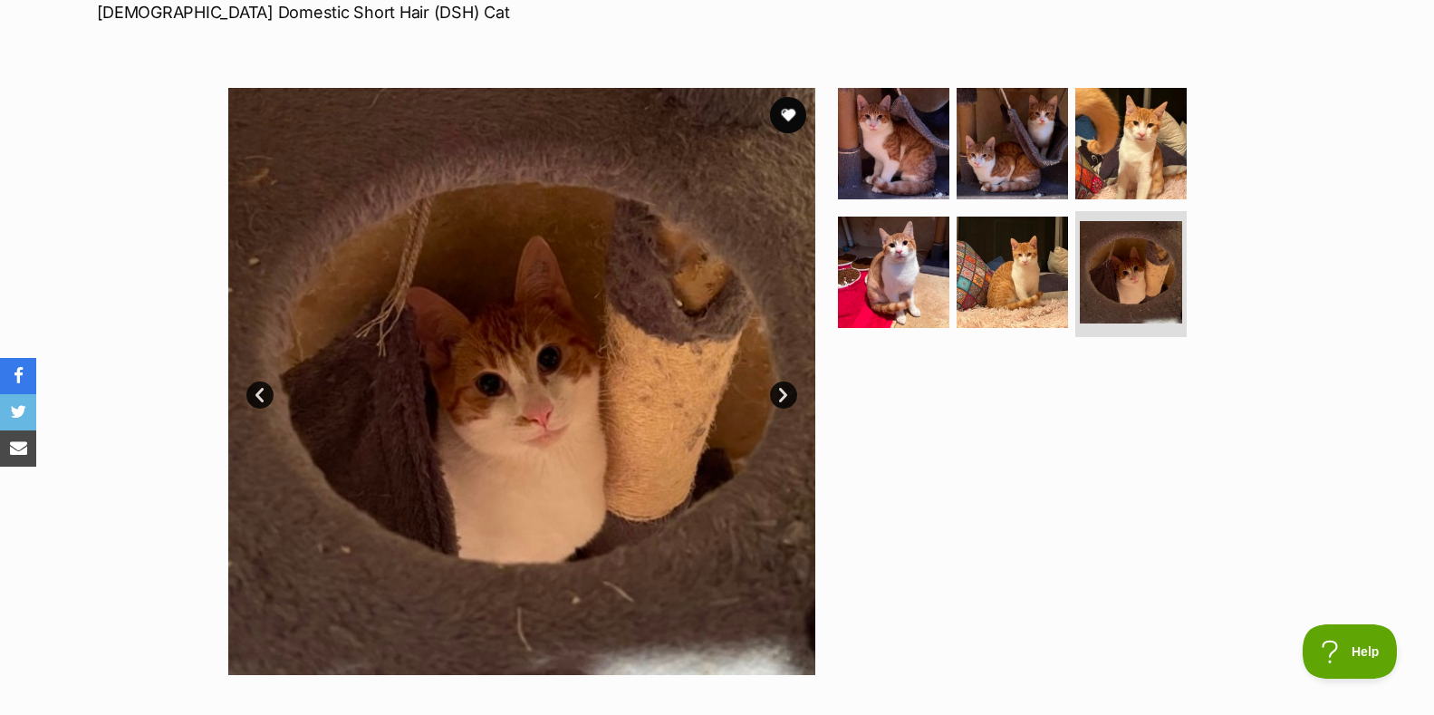
click at [779, 395] on link "Next" at bounding box center [783, 395] width 27 height 27
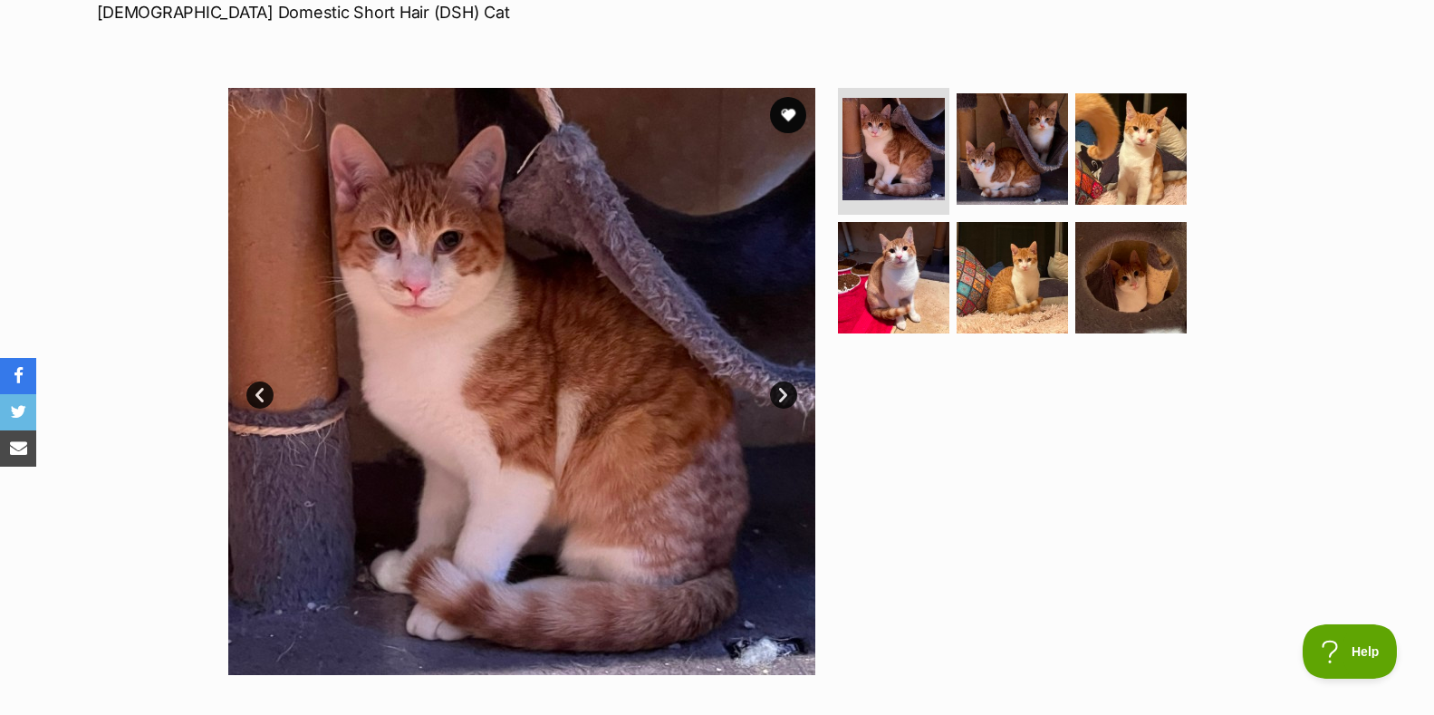
click at [779, 395] on link "Next" at bounding box center [783, 395] width 27 height 27
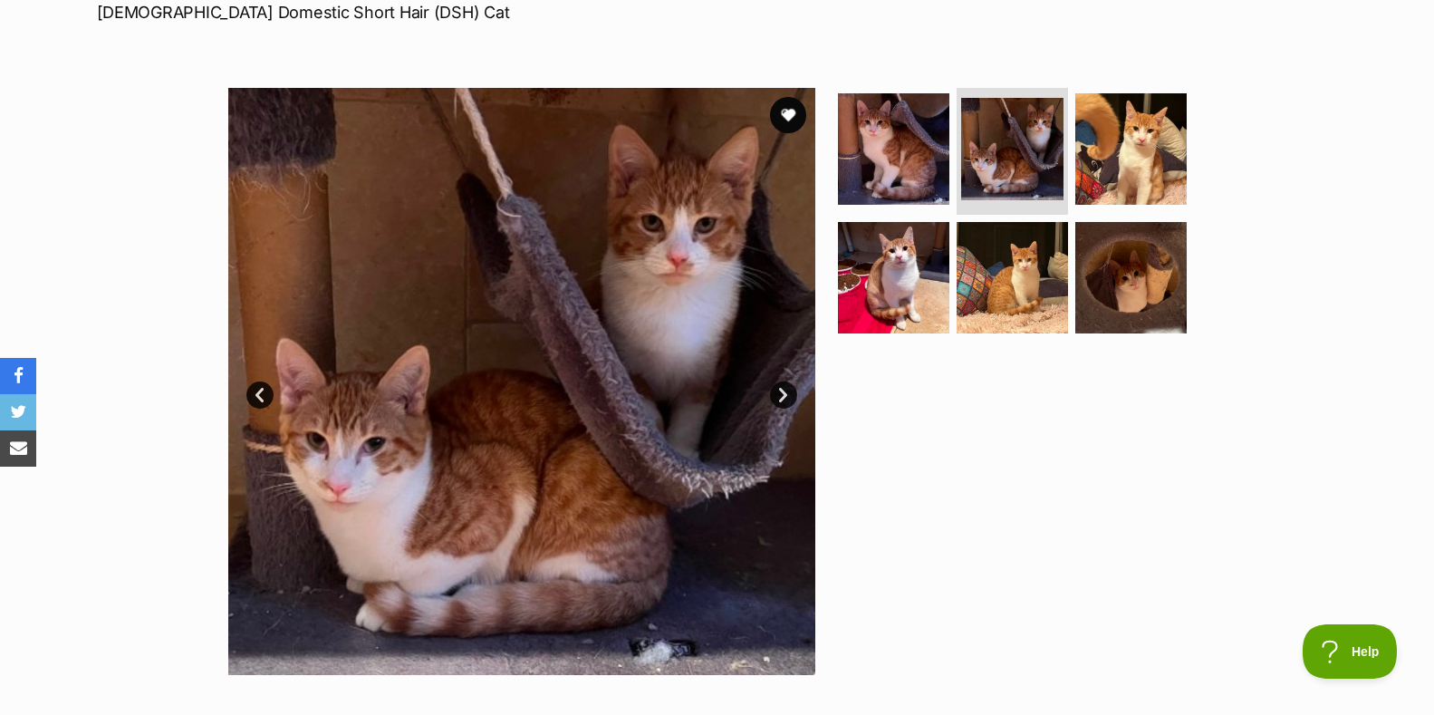
click at [779, 395] on link "Next" at bounding box center [783, 395] width 27 height 27
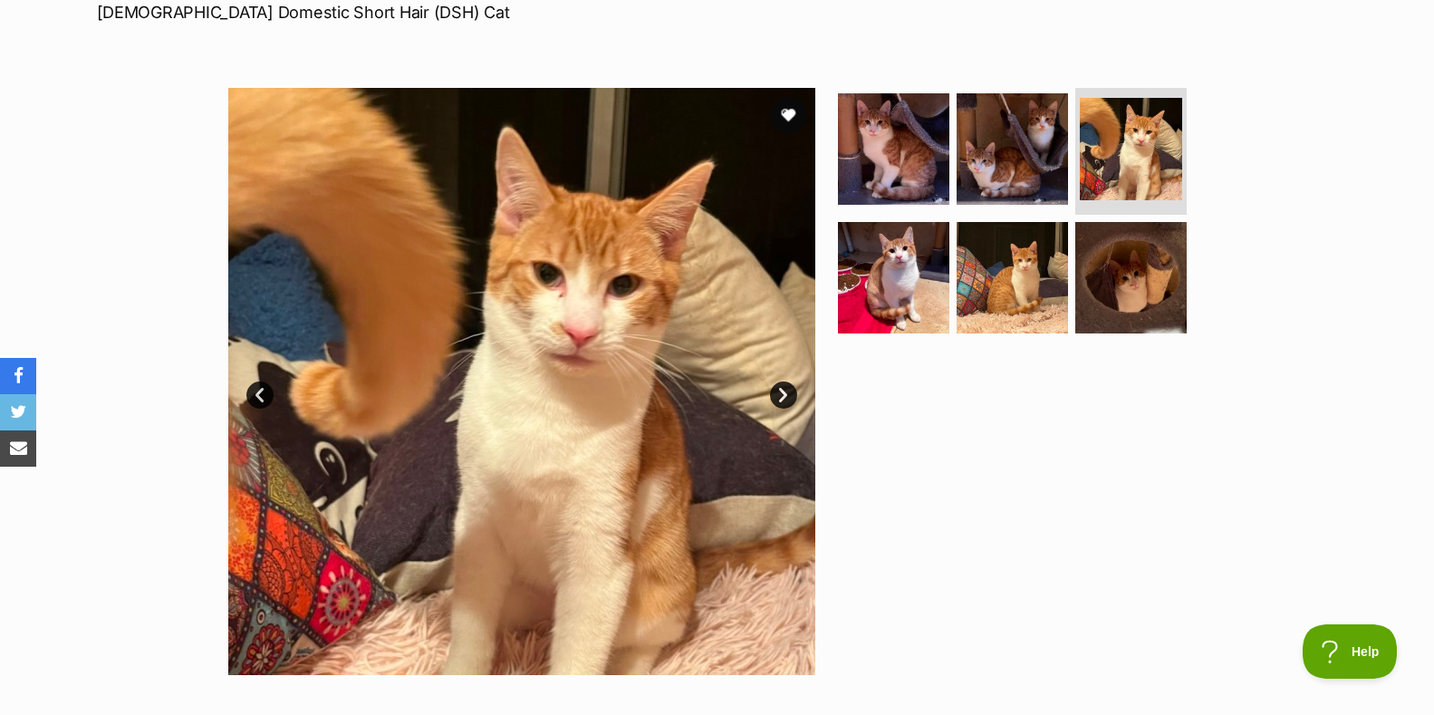
click at [779, 395] on link "Next" at bounding box center [783, 395] width 27 height 27
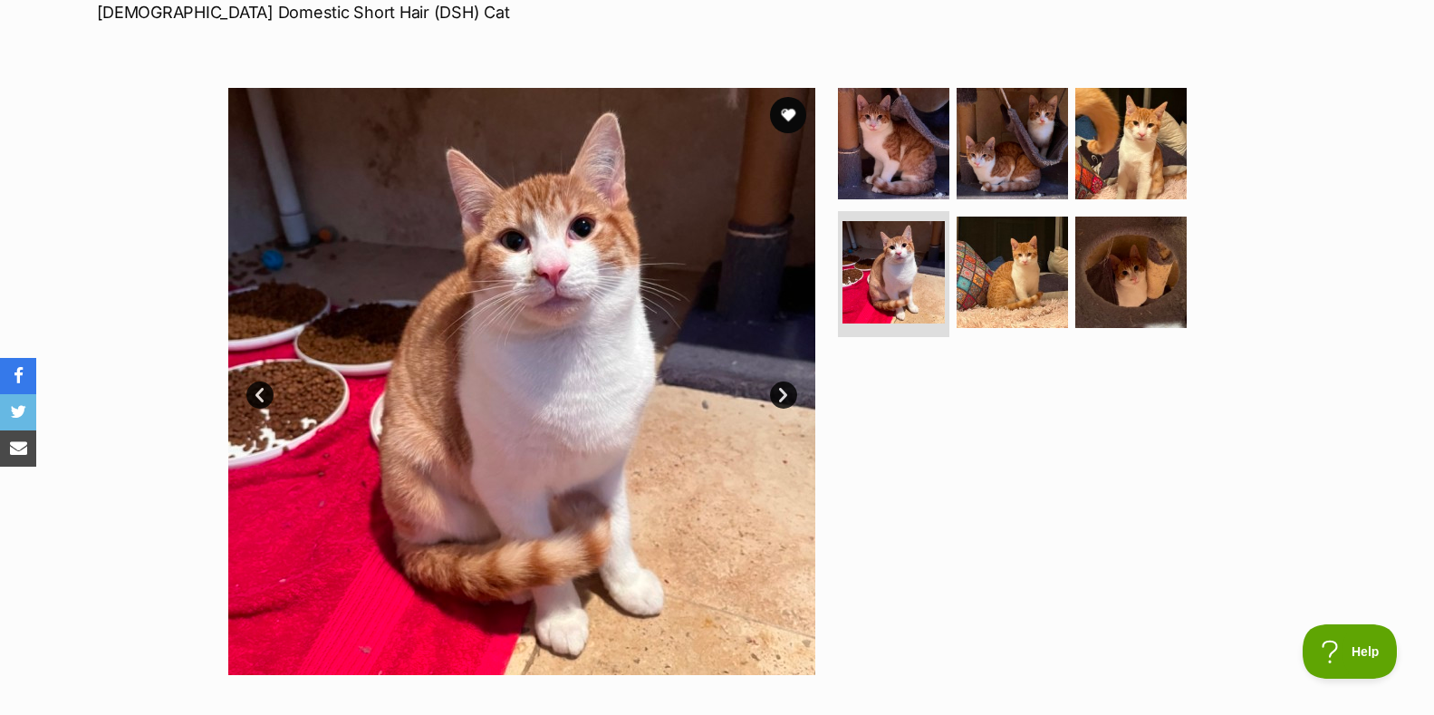
click at [779, 395] on link "Next" at bounding box center [783, 395] width 27 height 27
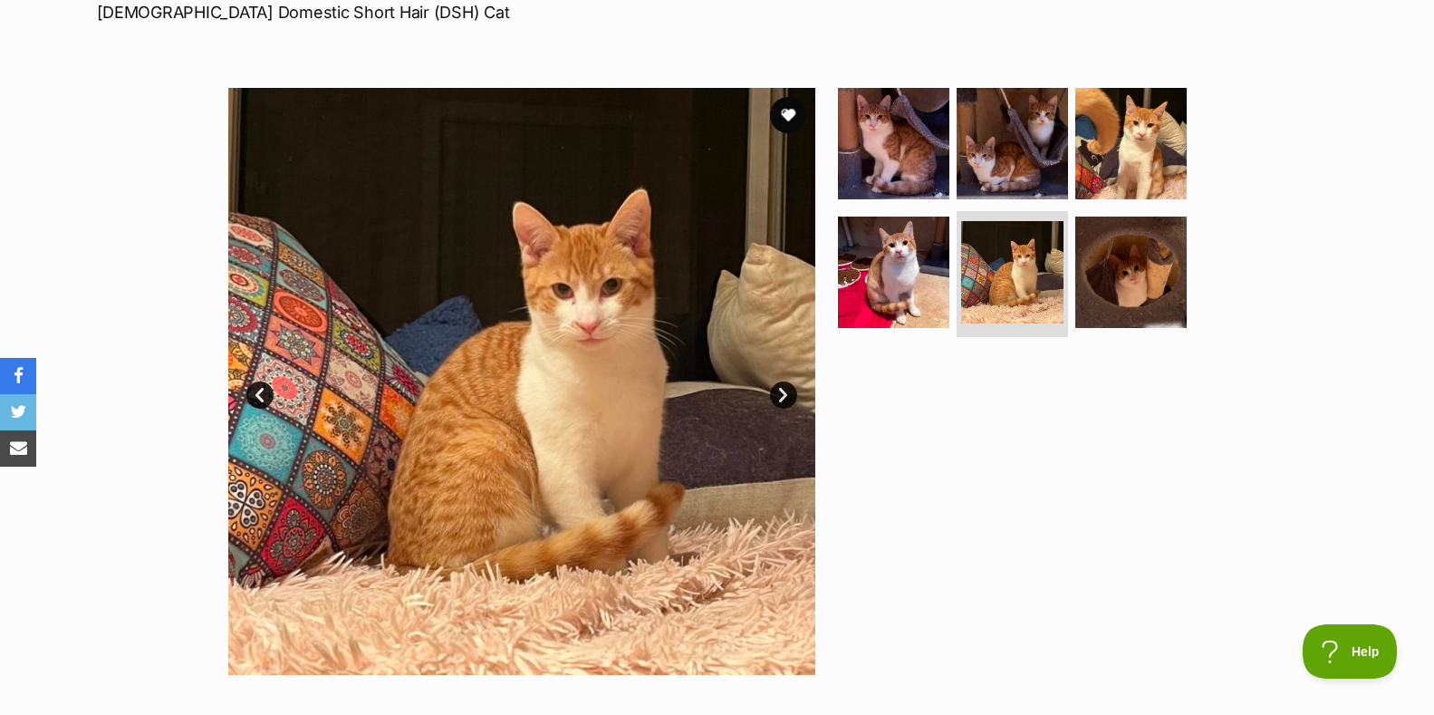
click at [779, 395] on link "Next" at bounding box center [783, 395] width 27 height 27
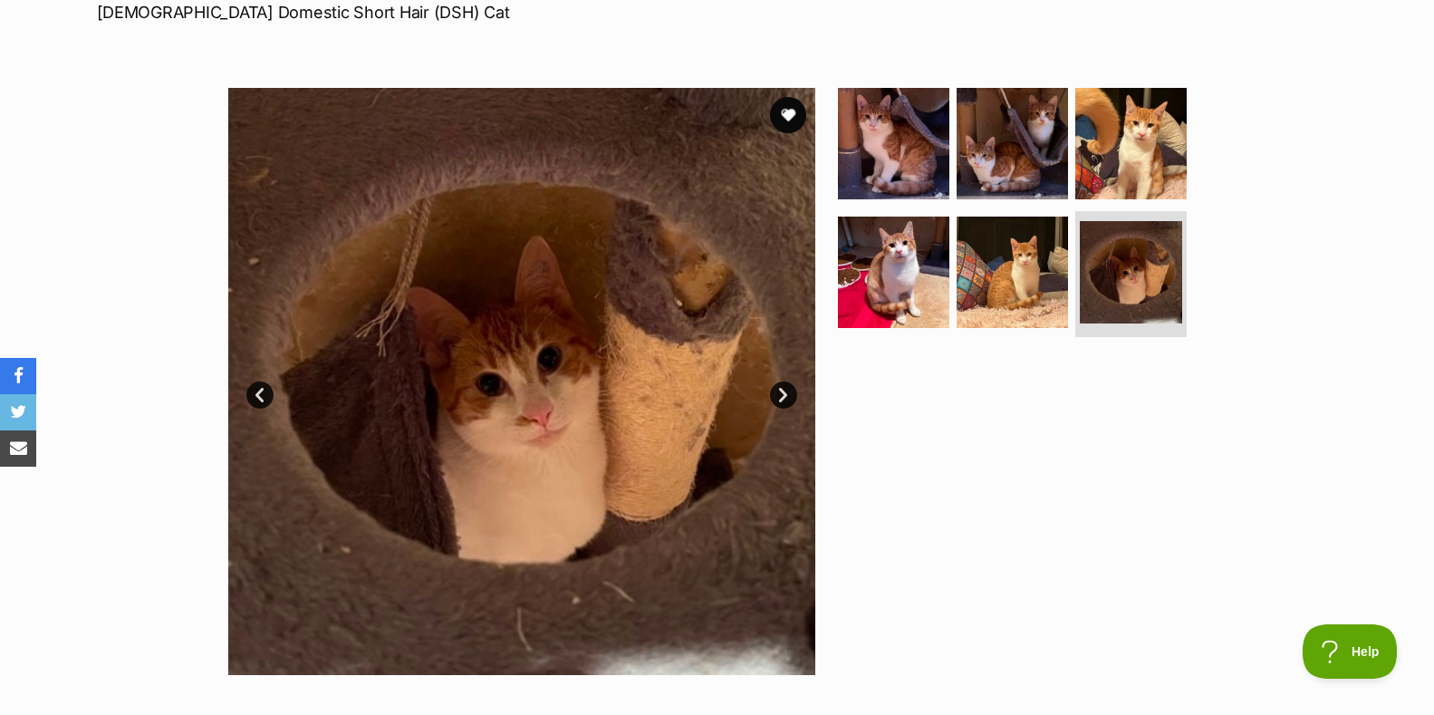
click at [779, 395] on link "Next" at bounding box center [783, 395] width 27 height 27
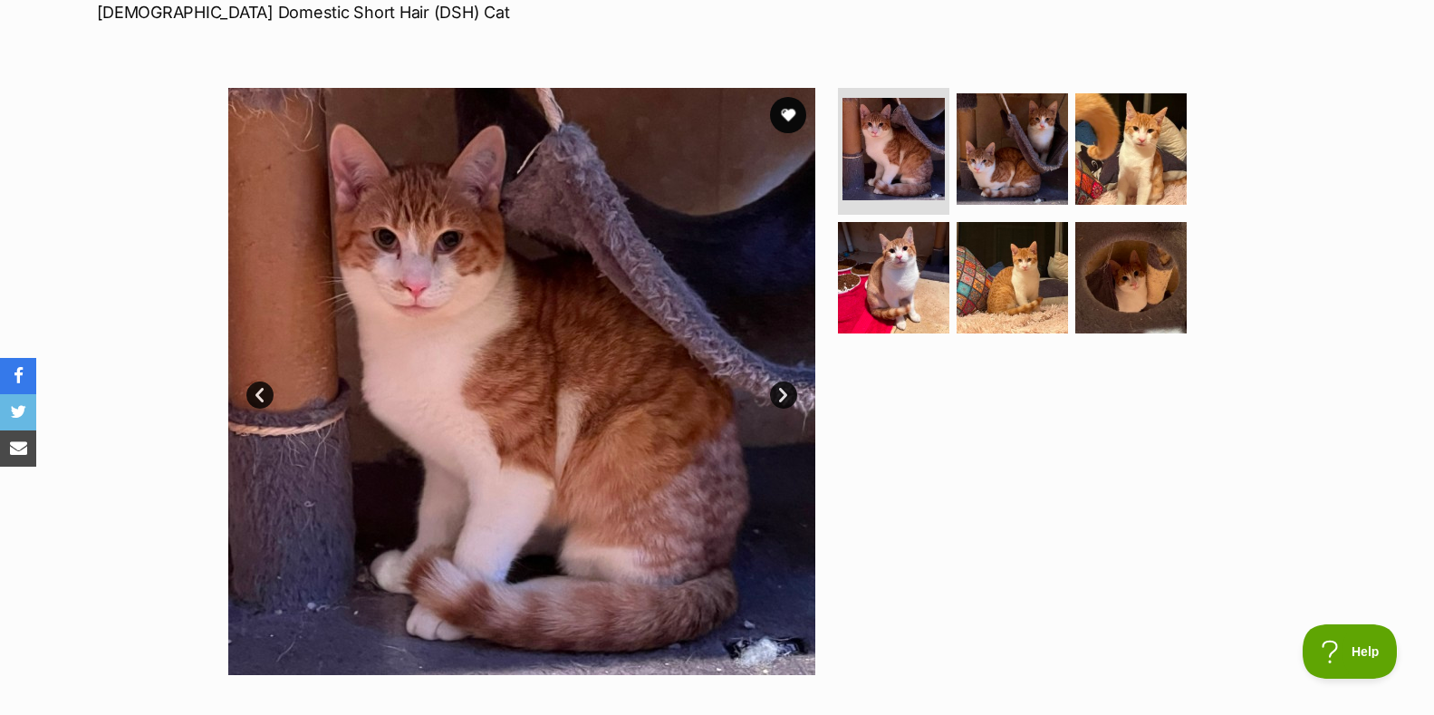
click at [779, 395] on link "Next" at bounding box center [783, 395] width 27 height 27
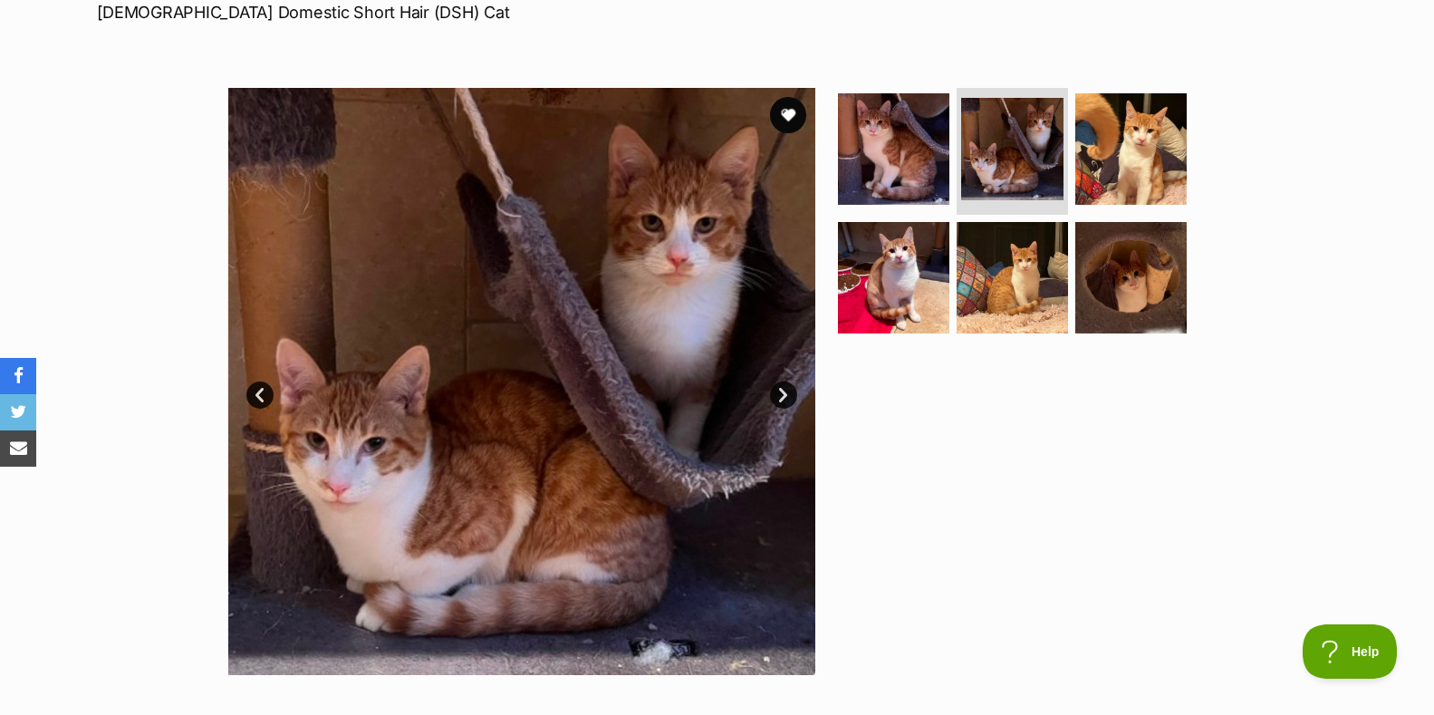
click at [780, 396] on link "Next" at bounding box center [783, 395] width 27 height 27
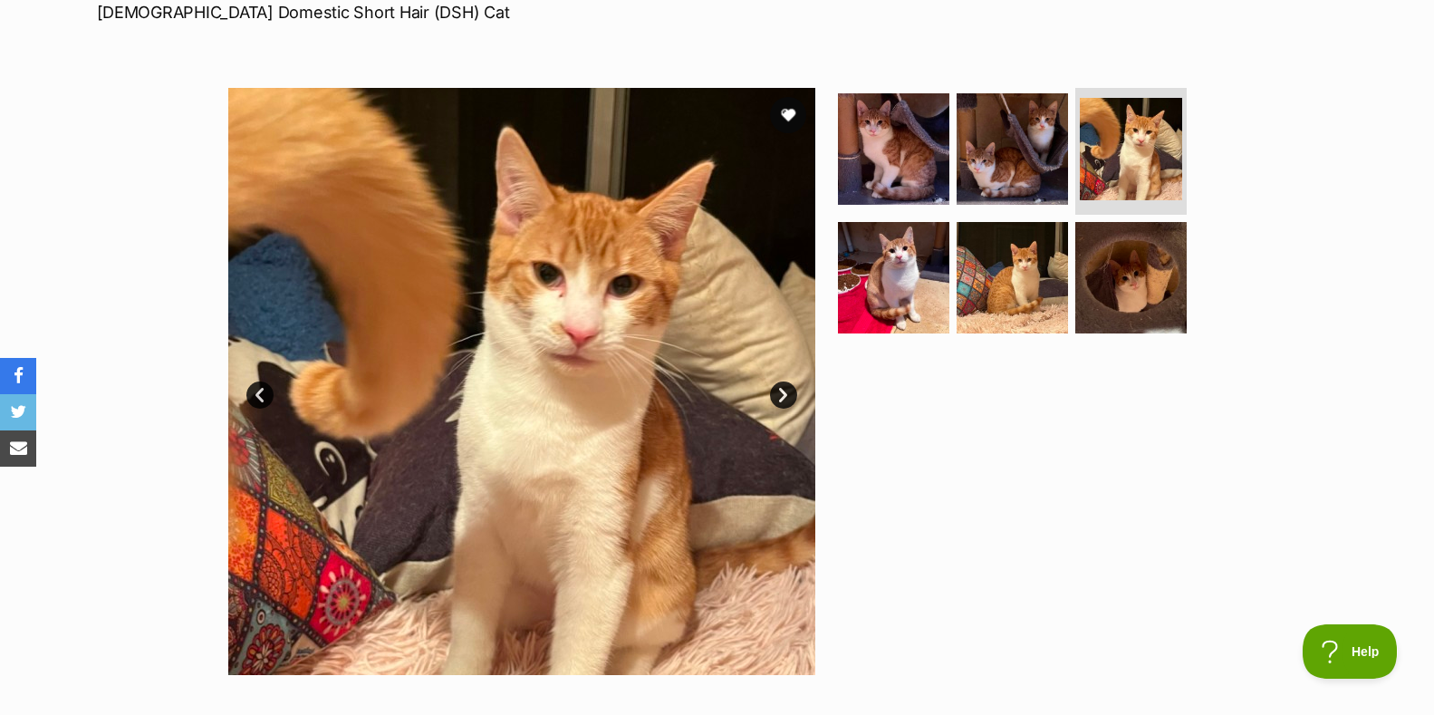
click at [780, 395] on link "Next" at bounding box center [783, 395] width 27 height 27
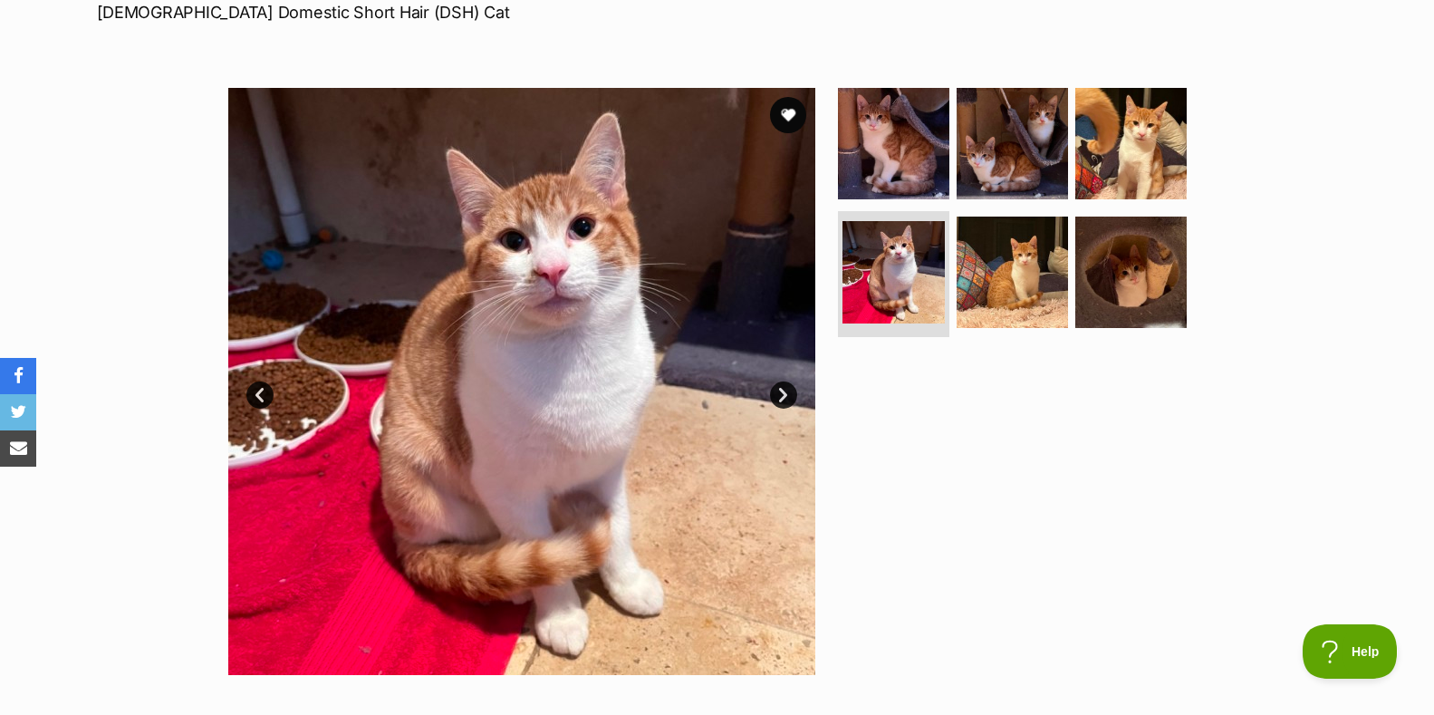
click at [778, 393] on link "Next" at bounding box center [783, 395] width 27 height 27
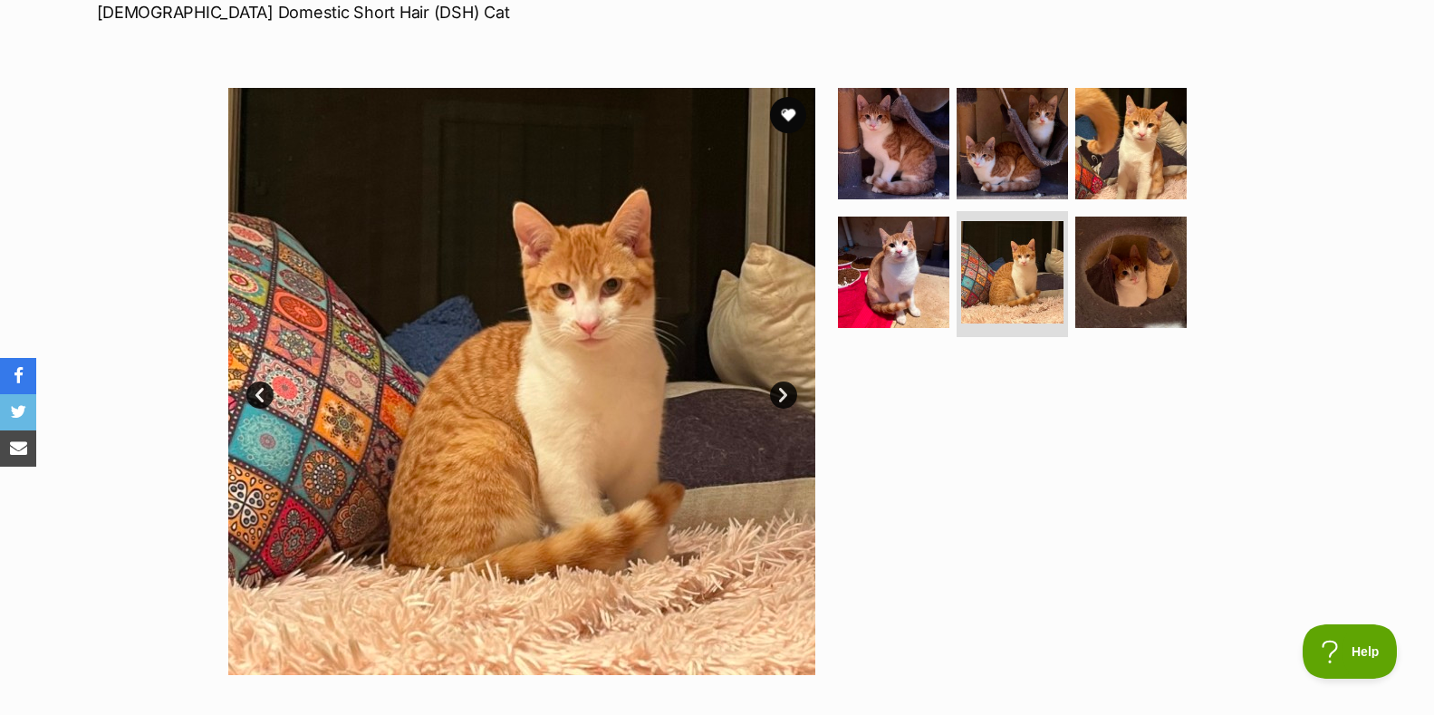
click at [783, 395] on link "Next" at bounding box center [783, 395] width 27 height 27
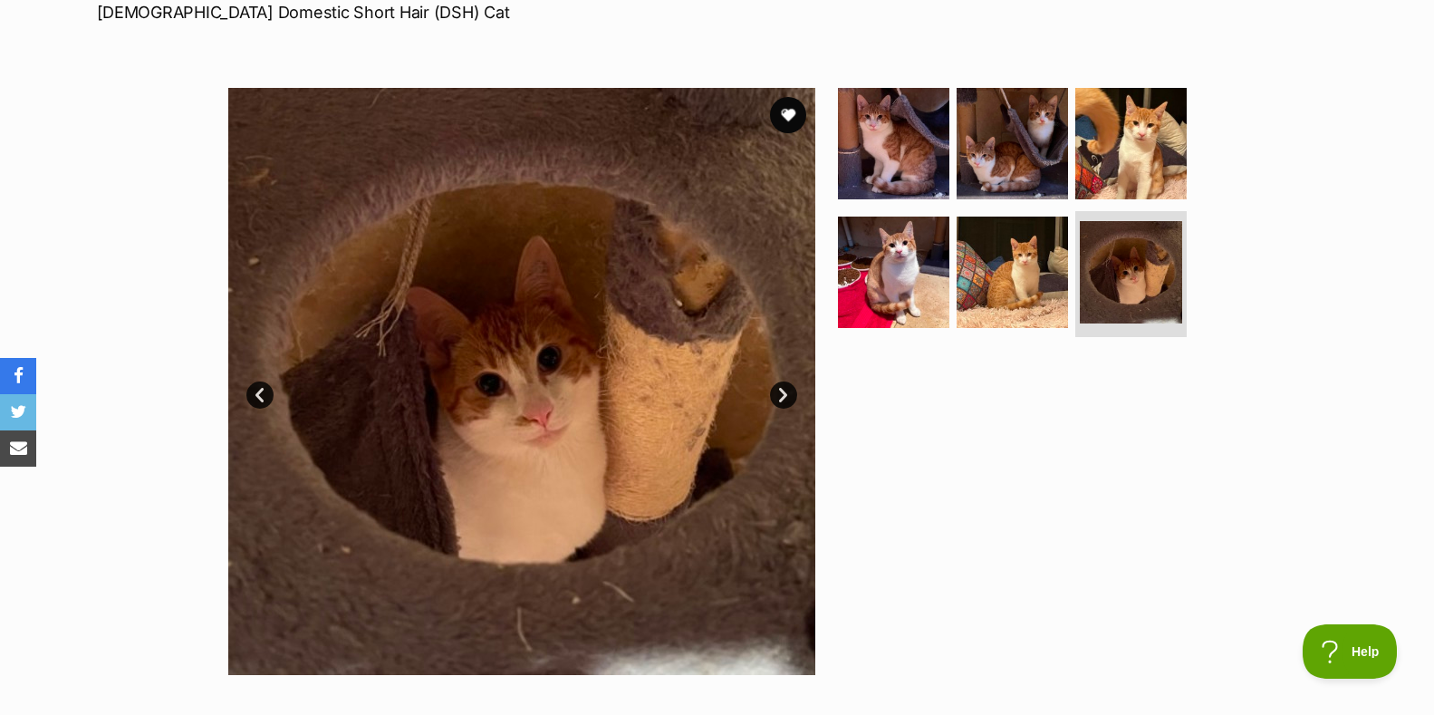
click at [782, 392] on link "Next" at bounding box center [783, 395] width 27 height 27
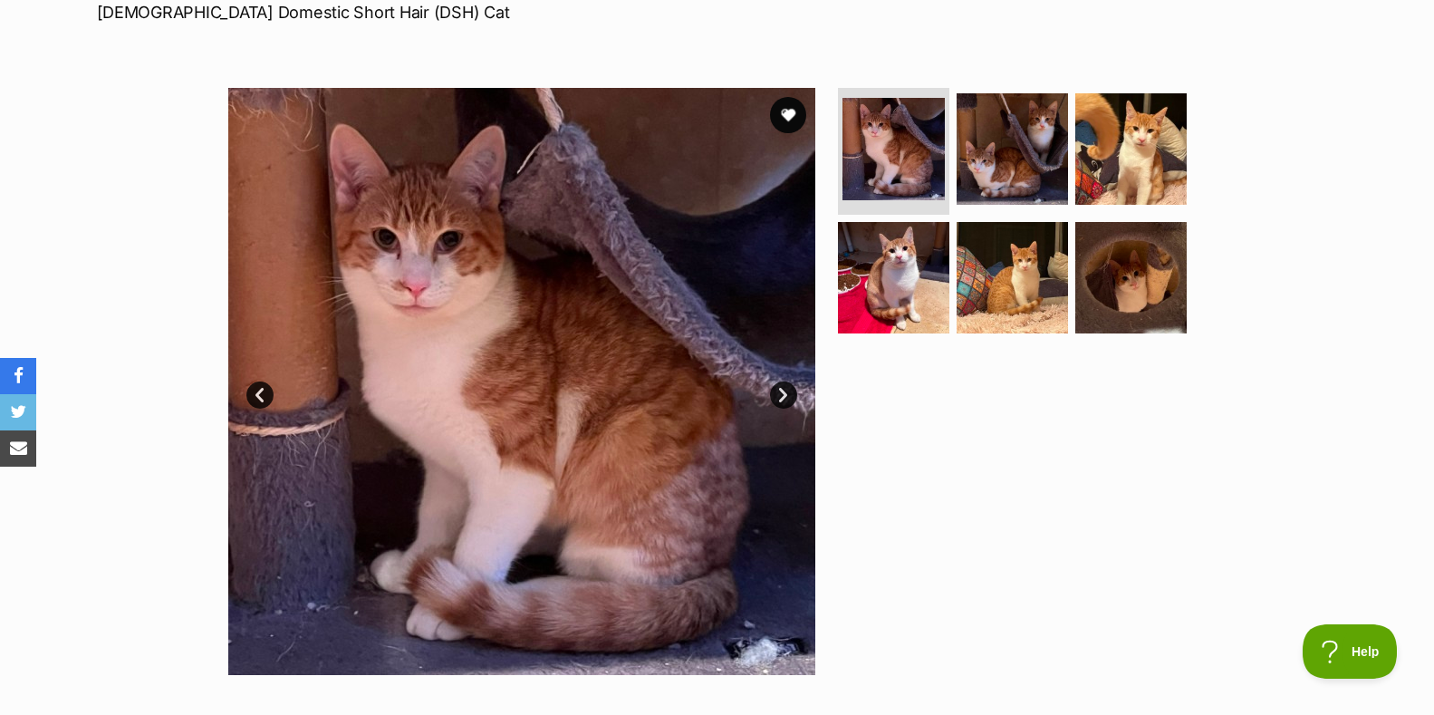
click at [779, 394] on link "Next" at bounding box center [783, 395] width 27 height 27
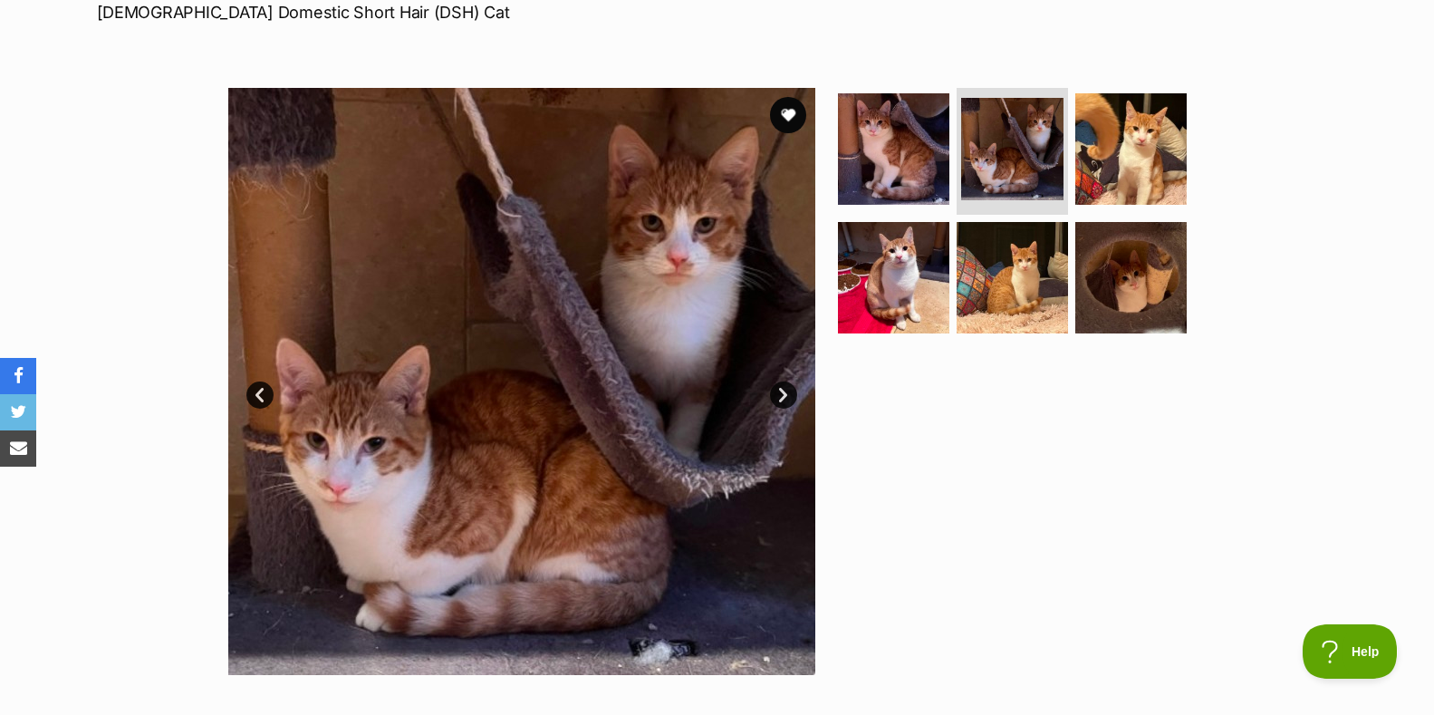
click at [779, 394] on link "Next" at bounding box center [783, 395] width 27 height 27
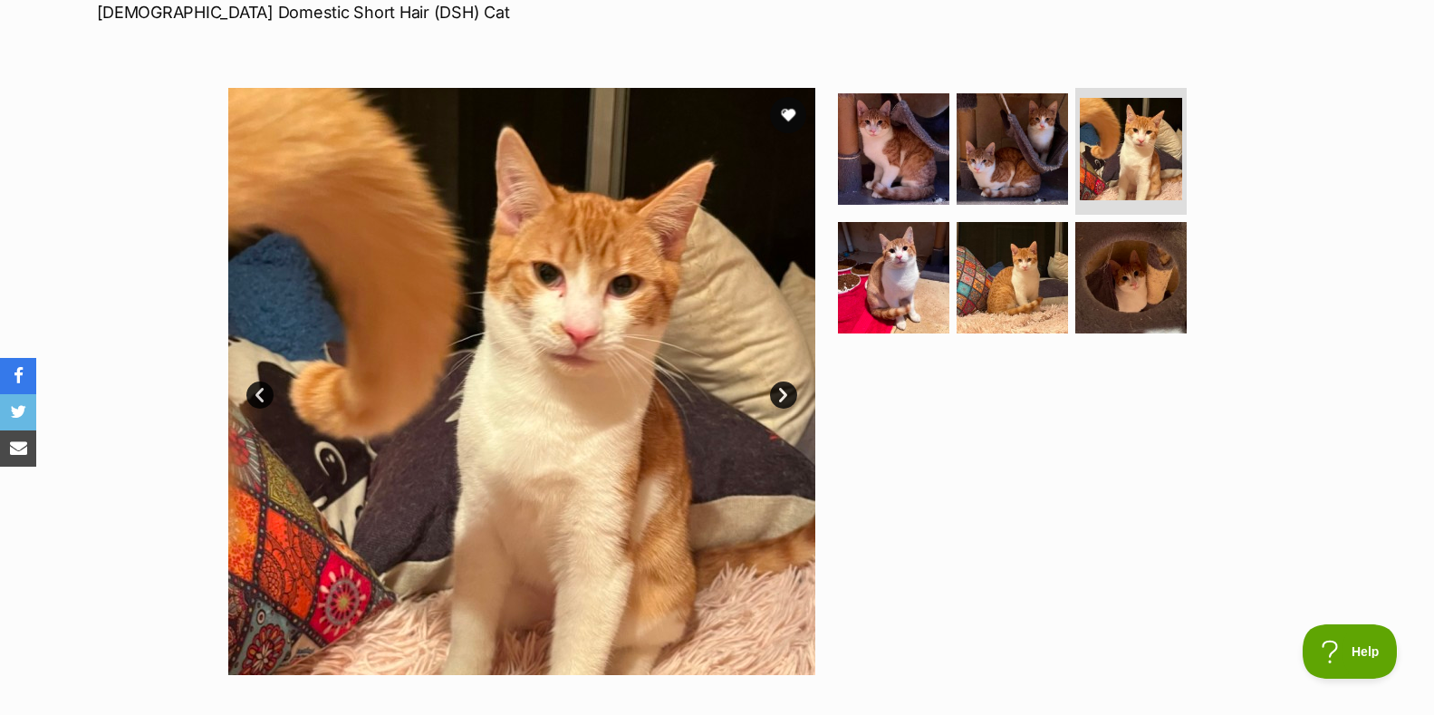
click at [779, 394] on link "Next" at bounding box center [783, 395] width 27 height 27
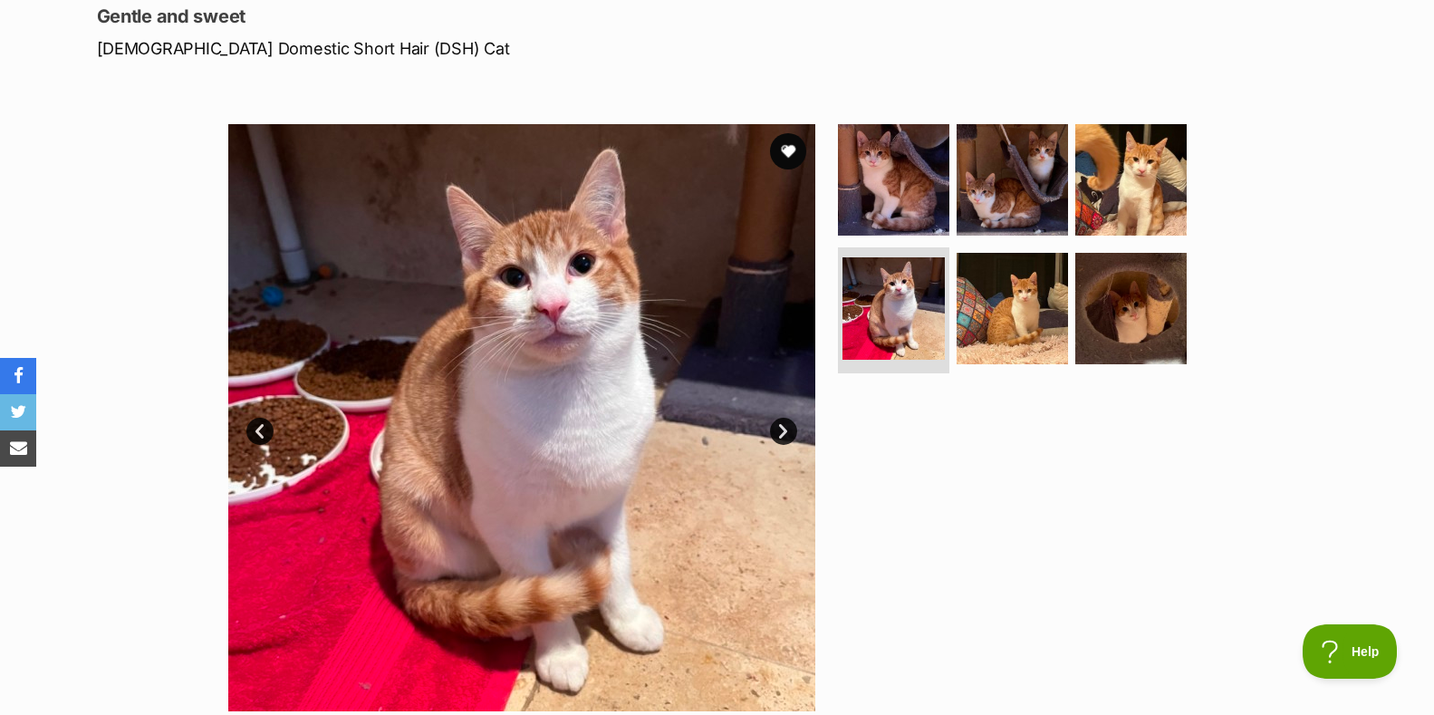
scroll to position [0, 0]
click at [778, 430] on link "Next" at bounding box center [783, 431] width 27 height 27
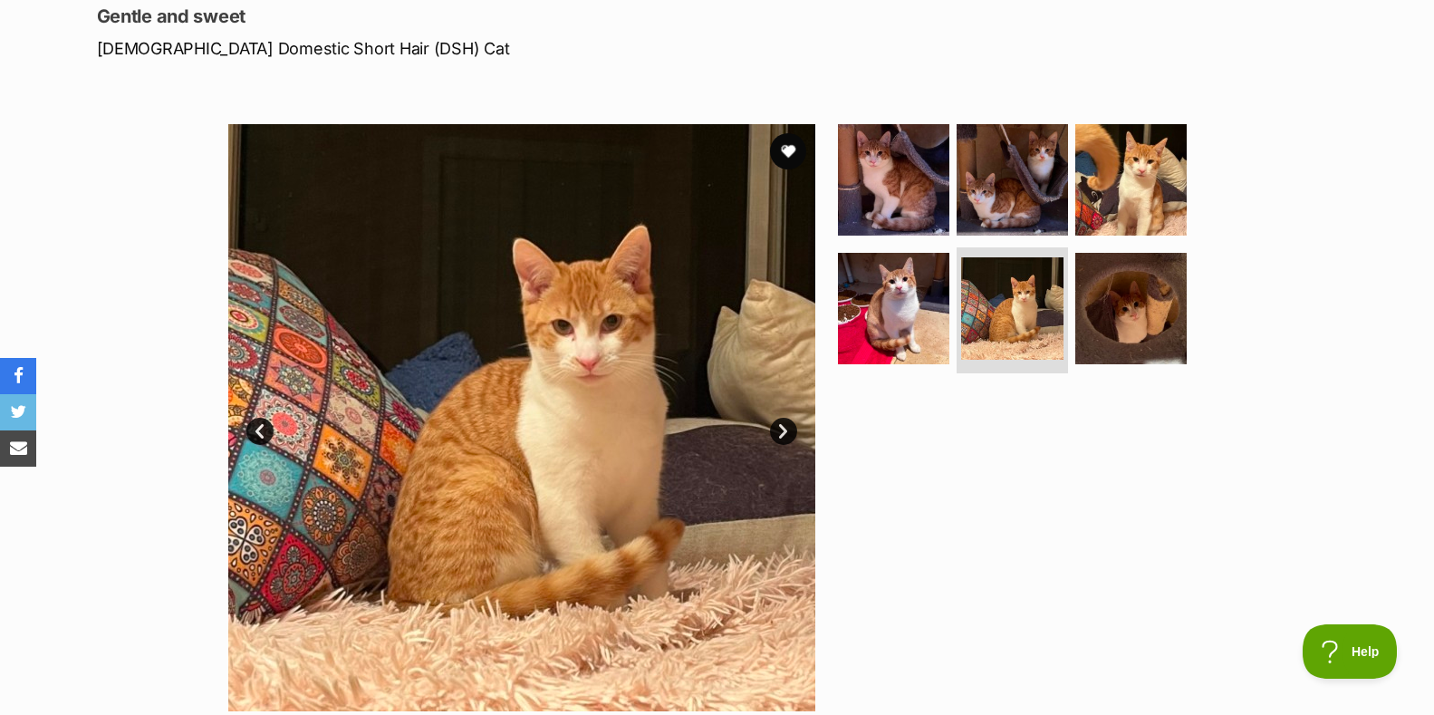
click at [778, 430] on link "Next" at bounding box center [783, 431] width 27 height 27
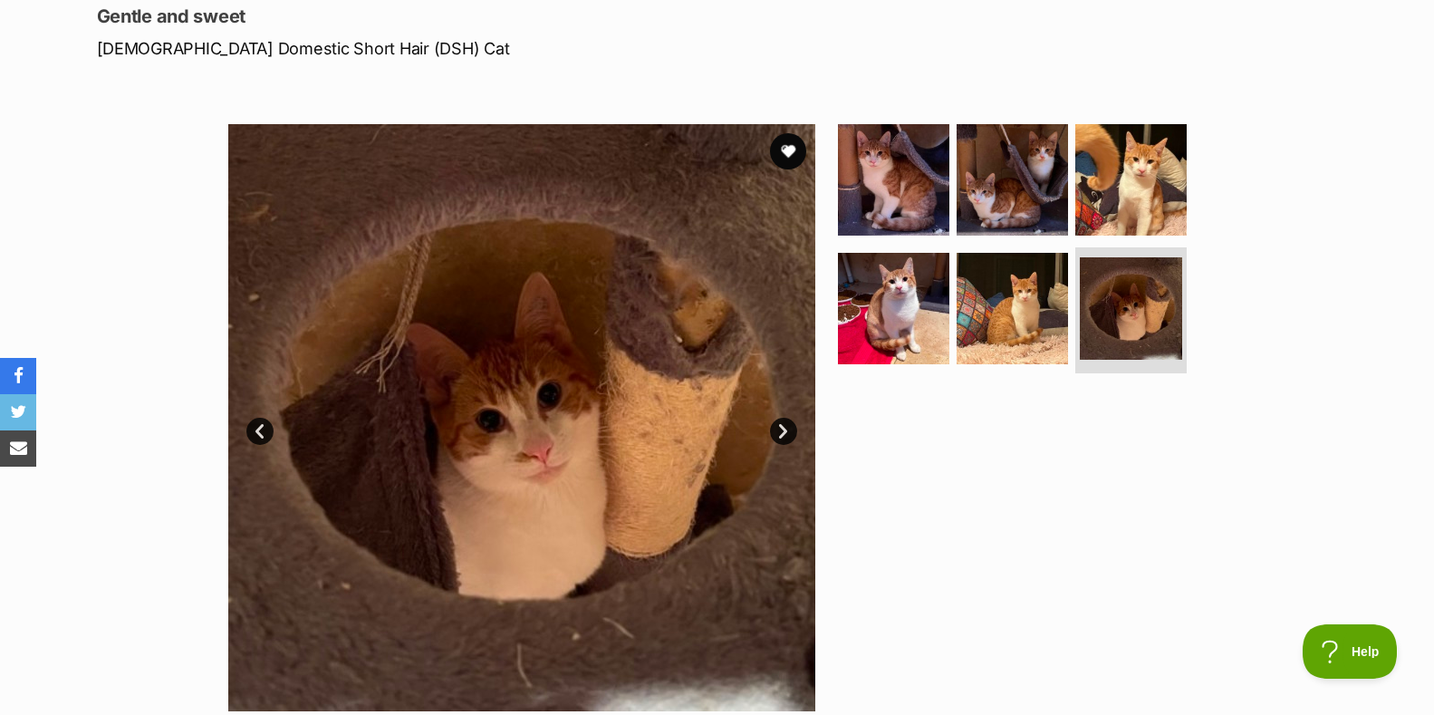
click at [778, 430] on link "Next" at bounding box center [783, 431] width 27 height 27
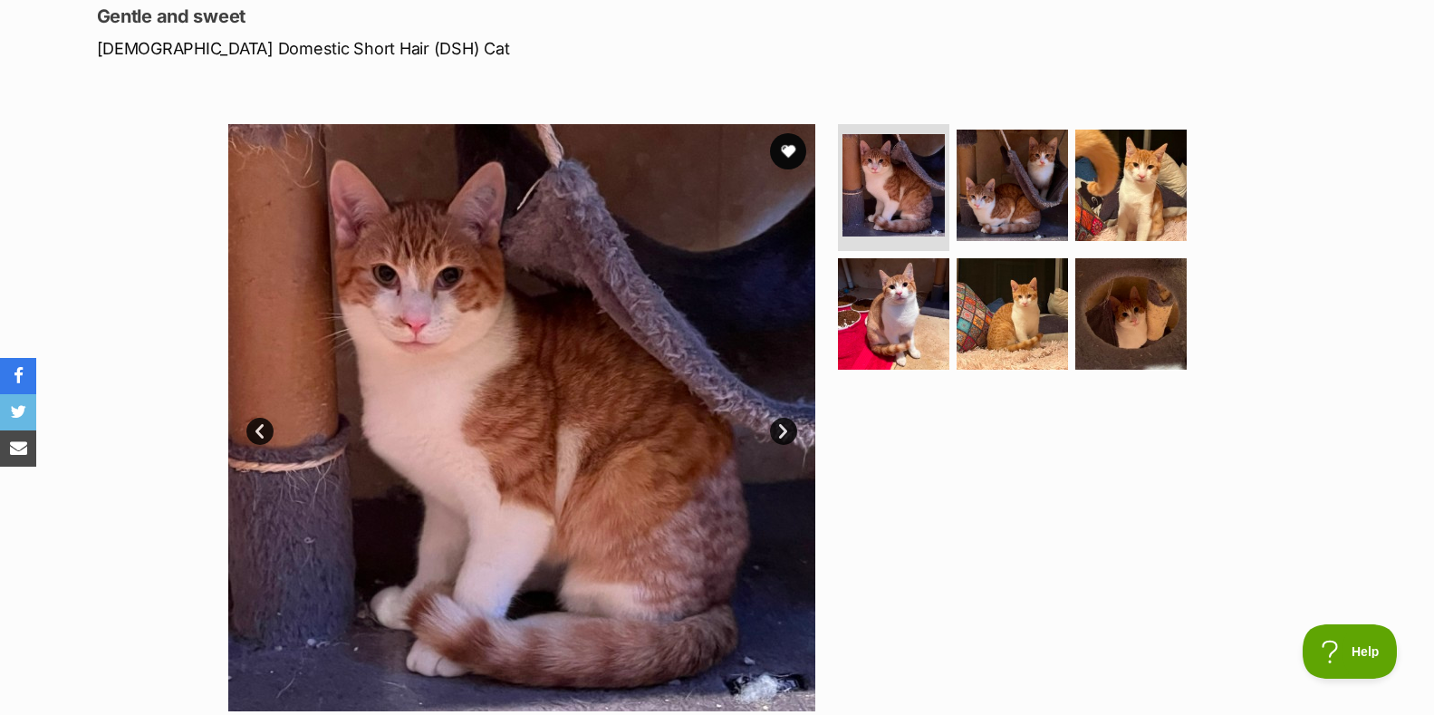
click at [778, 430] on link "Next" at bounding box center [783, 431] width 27 height 27
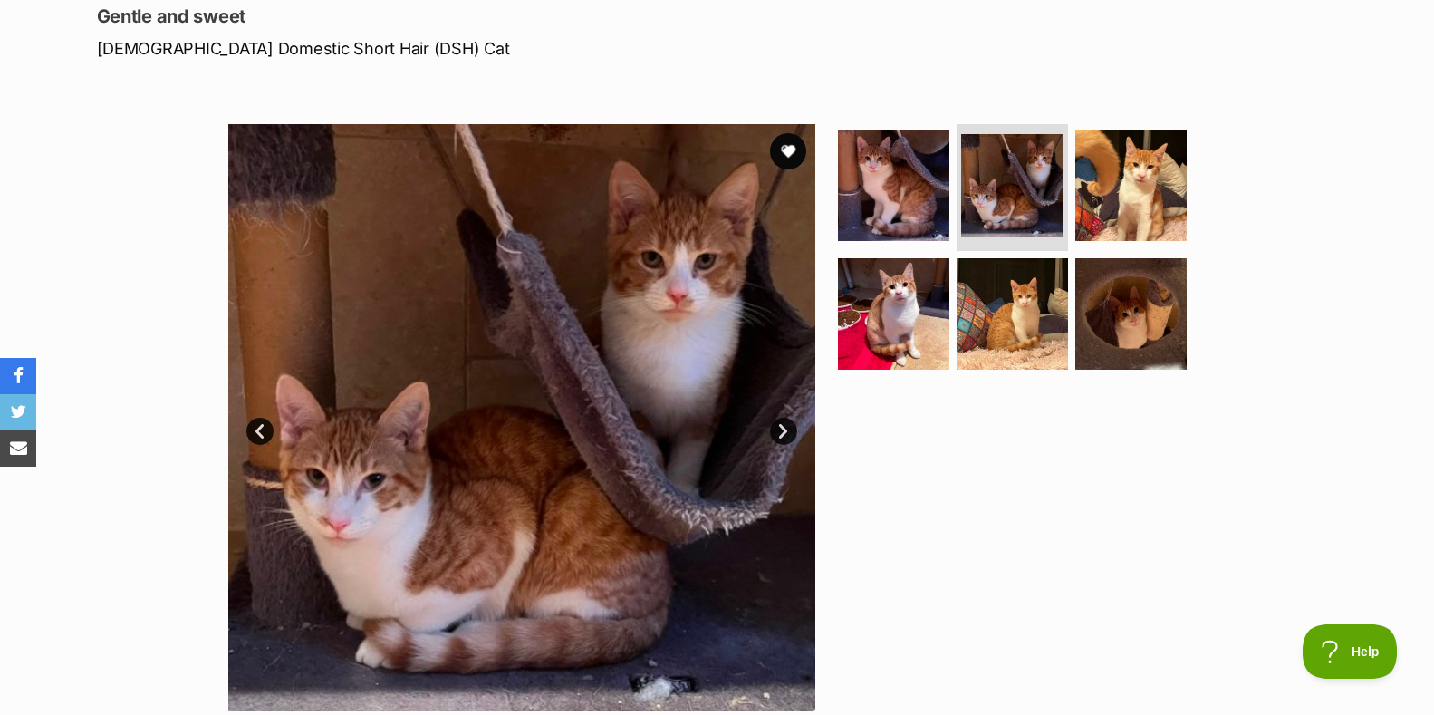
click at [778, 430] on link "Next" at bounding box center [783, 431] width 27 height 27
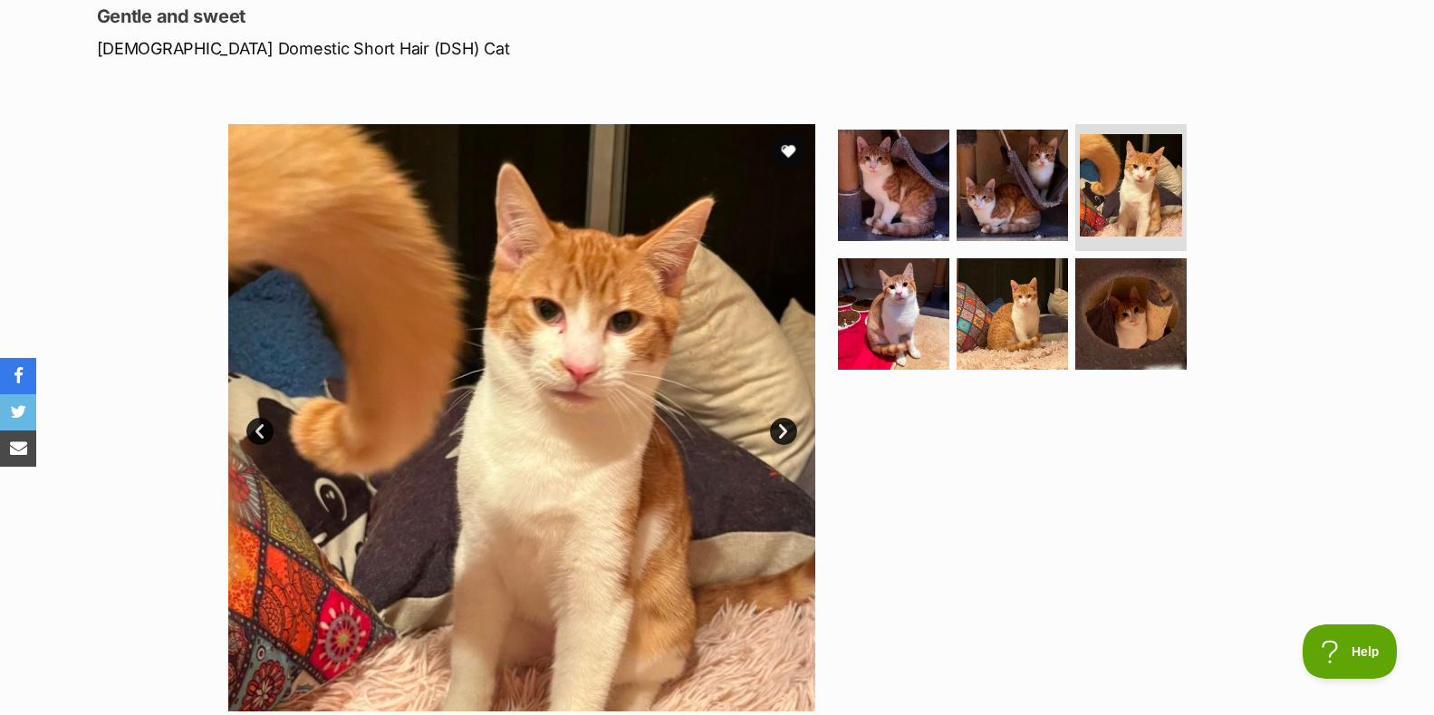
click at [778, 430] on link "Next" at bounding box center [783, 431] width 27 height 27
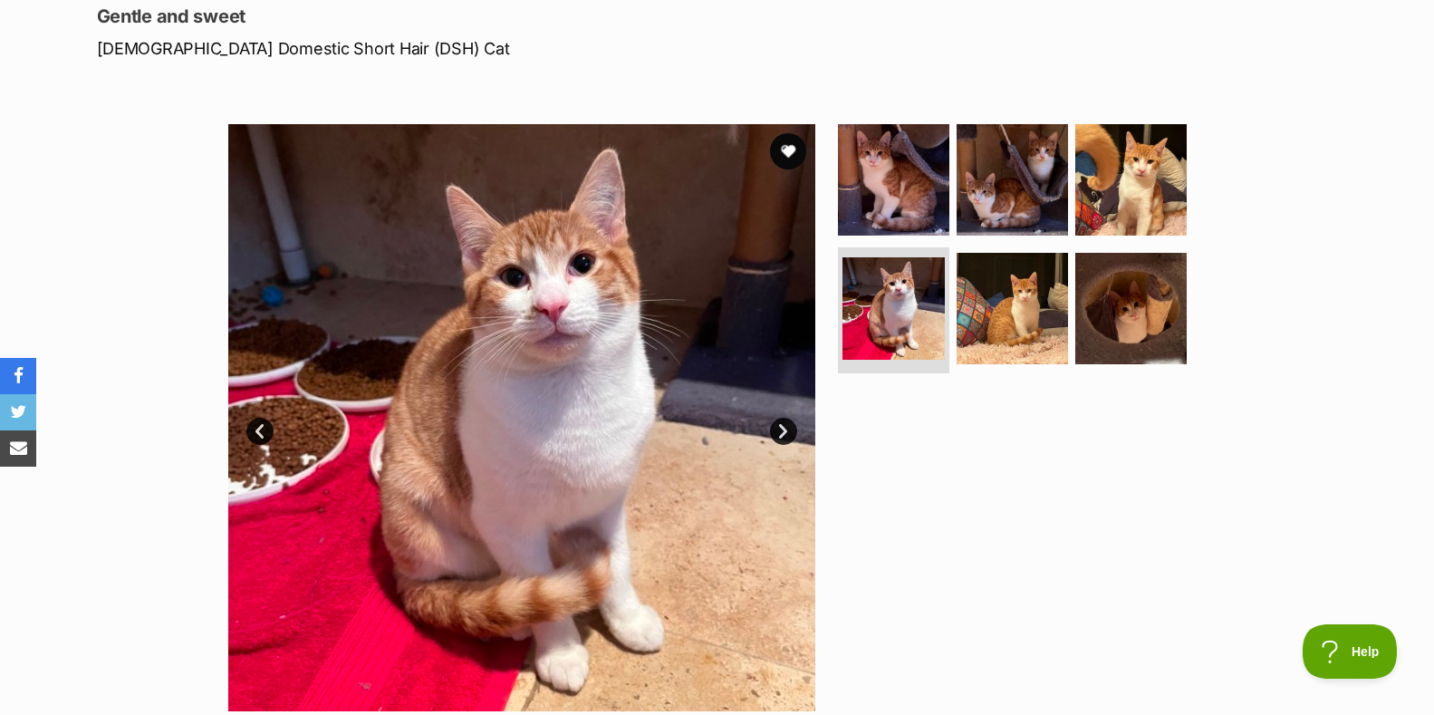
click at [778, 430] on link "Next" at bounding box center [783, 431] width 27 height 27
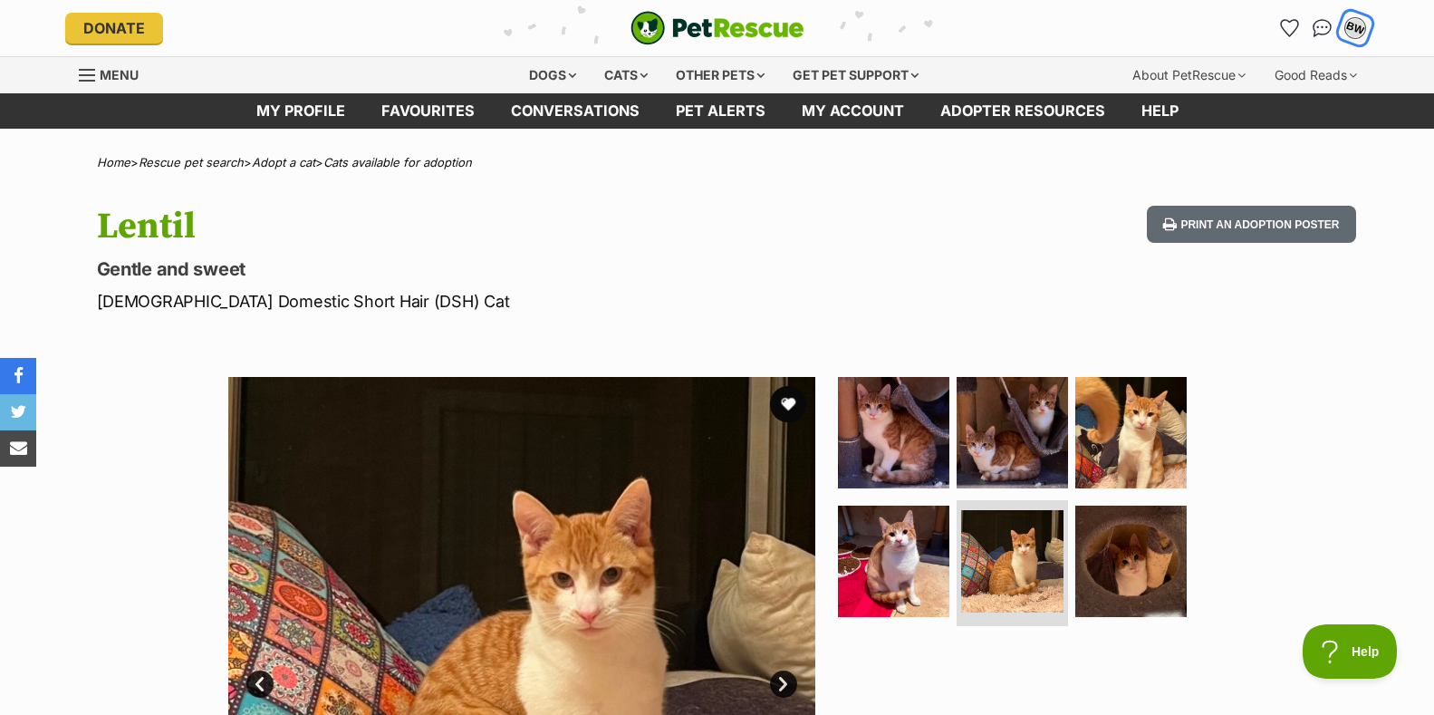
click at [1351, 25] on div "BW" at bounding box center [1356, 28] width 24 height 24
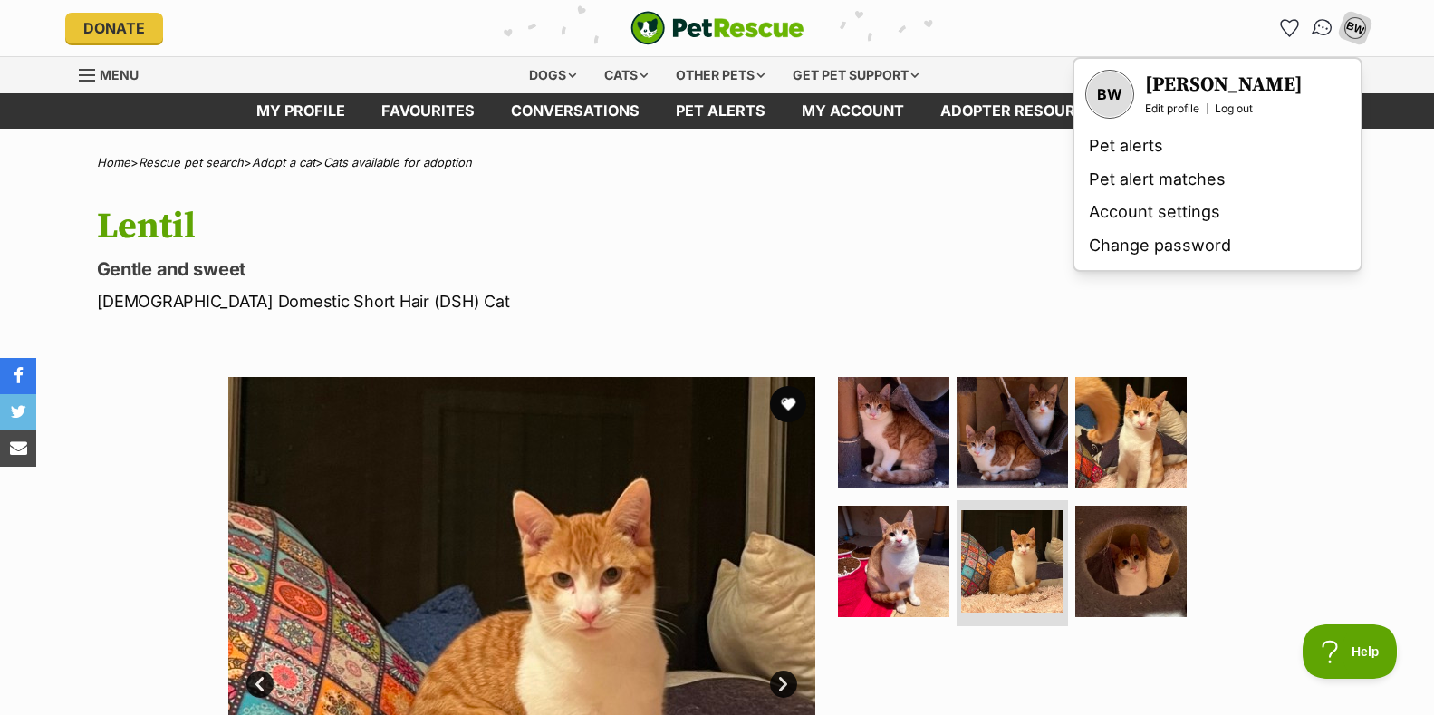
click at [1318, 26] on img "Conversations" at bounding box center [1322, 28] width 24 height 24
